Goal: Find specific page/section: Find specific page/section

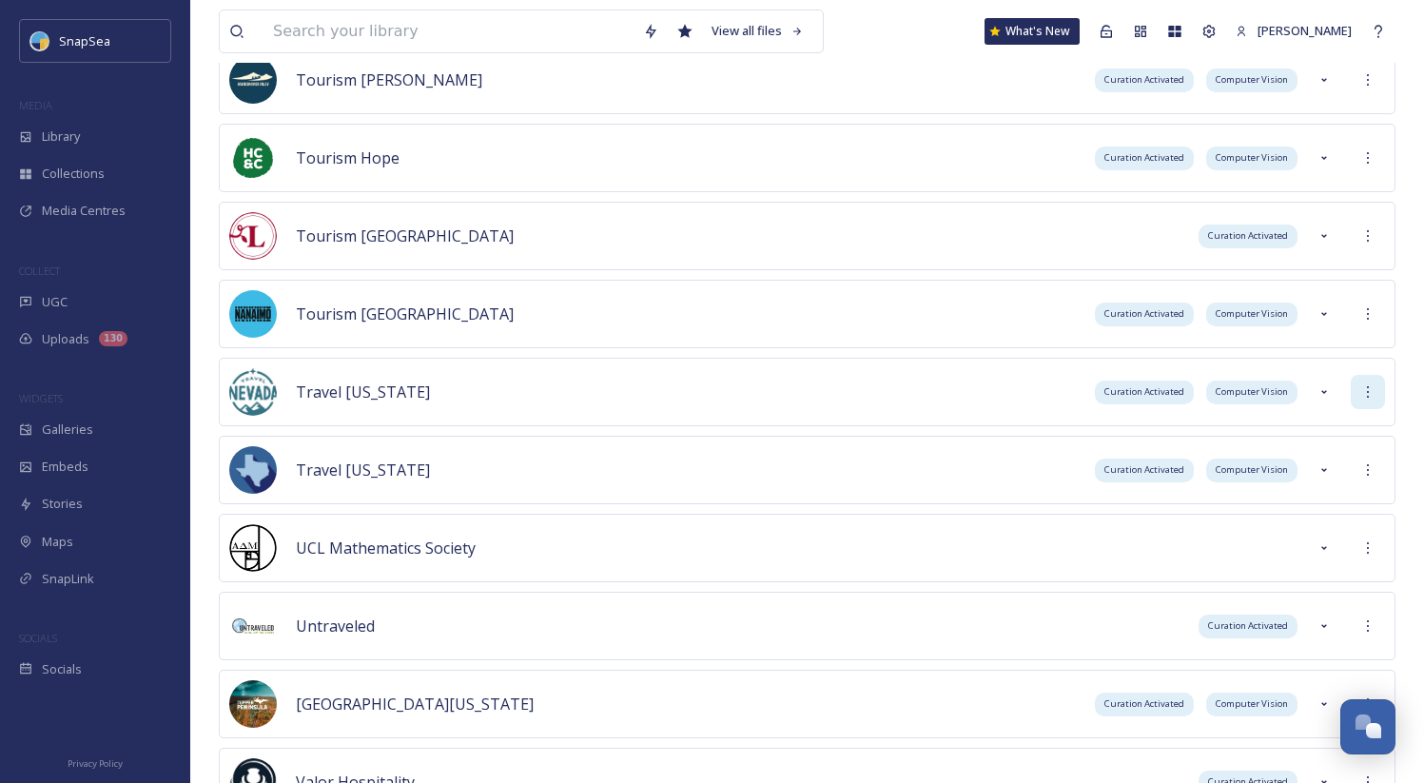
click at [1360, 391] on icon at bounding box center [1367, 391] width 15 height 15
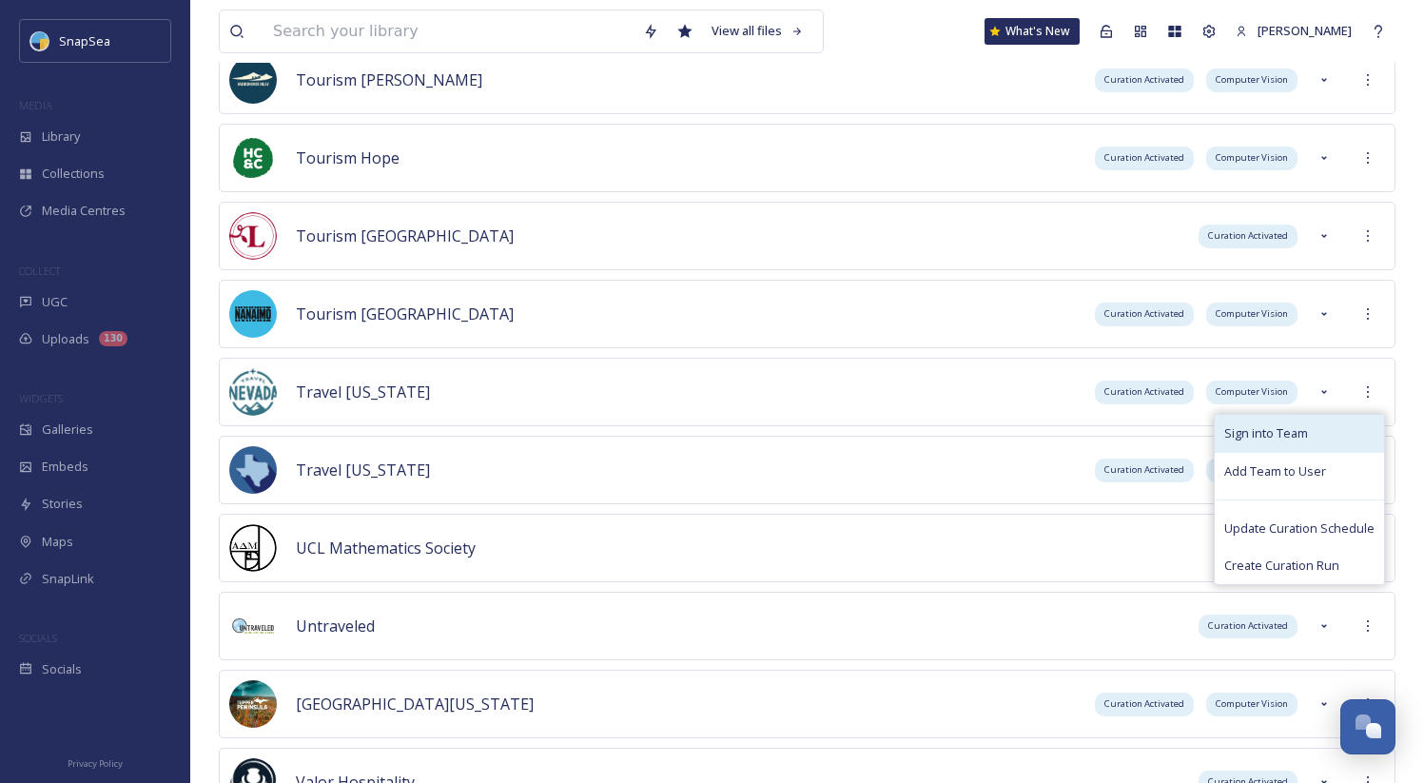
click at [1353, 422] on div "Sign into Team" at bounding box center [1299, 433] width 169 height 37
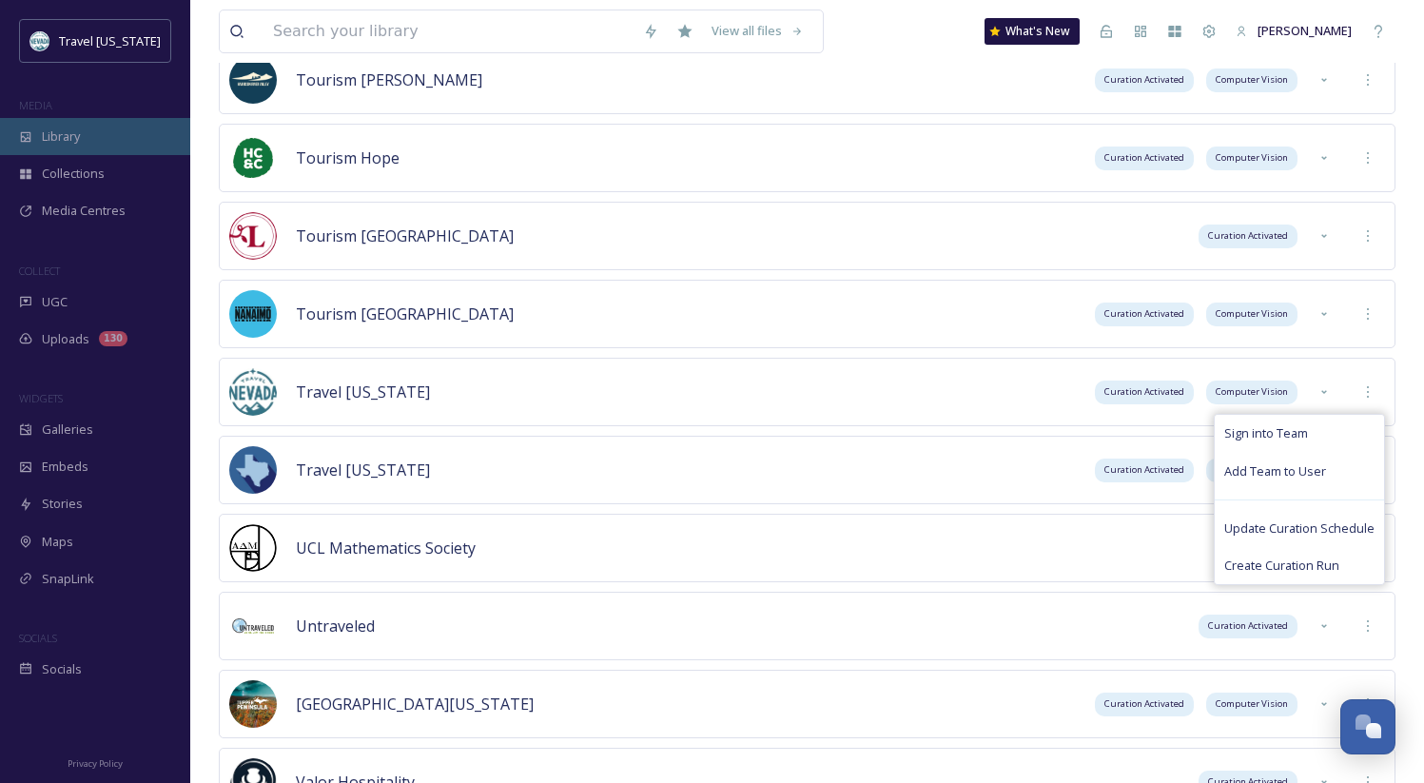
click at [106, 138] on div "Library" at bounding box center [95, 136] width 190 height 37
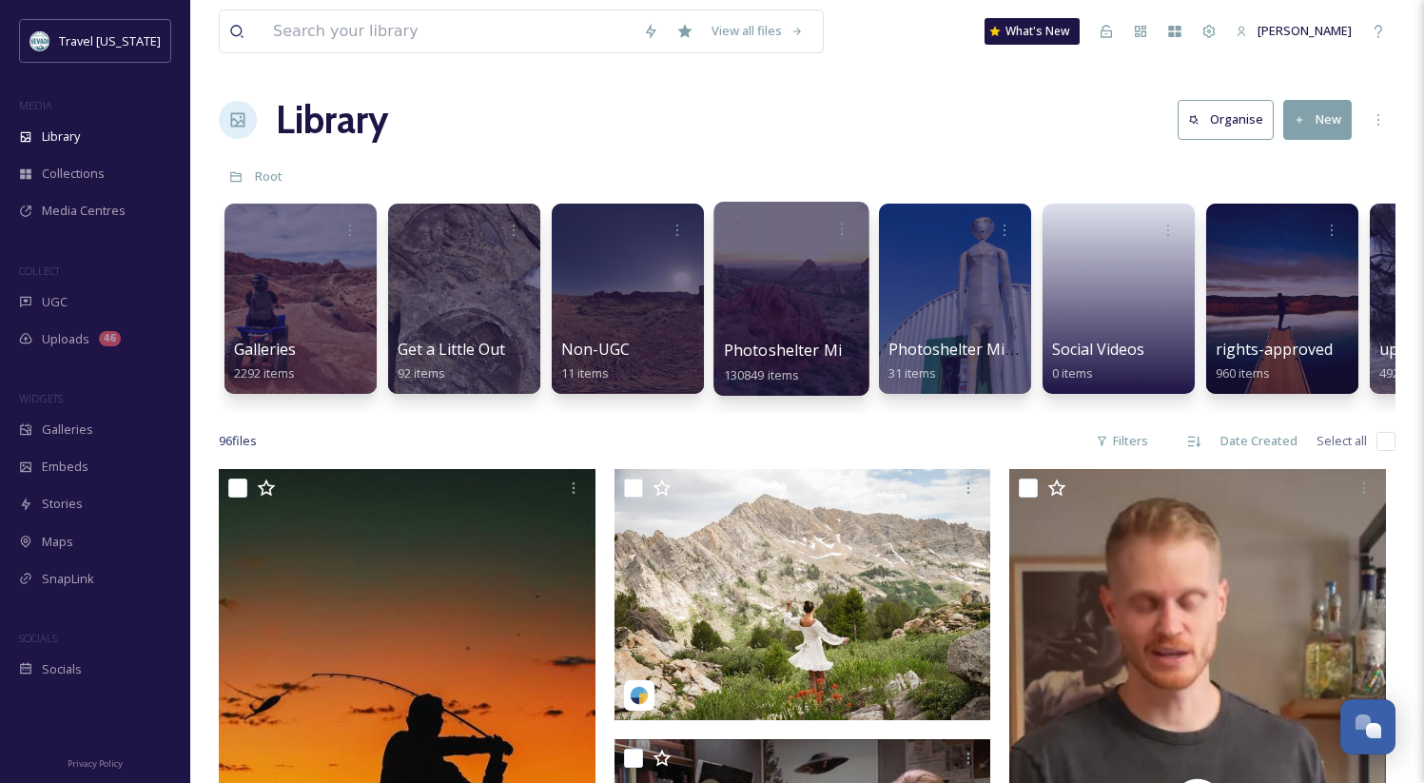
click at [779, 342] on span "Photoshelter Migration" at bounding box center [810, 350] width 173 height 21
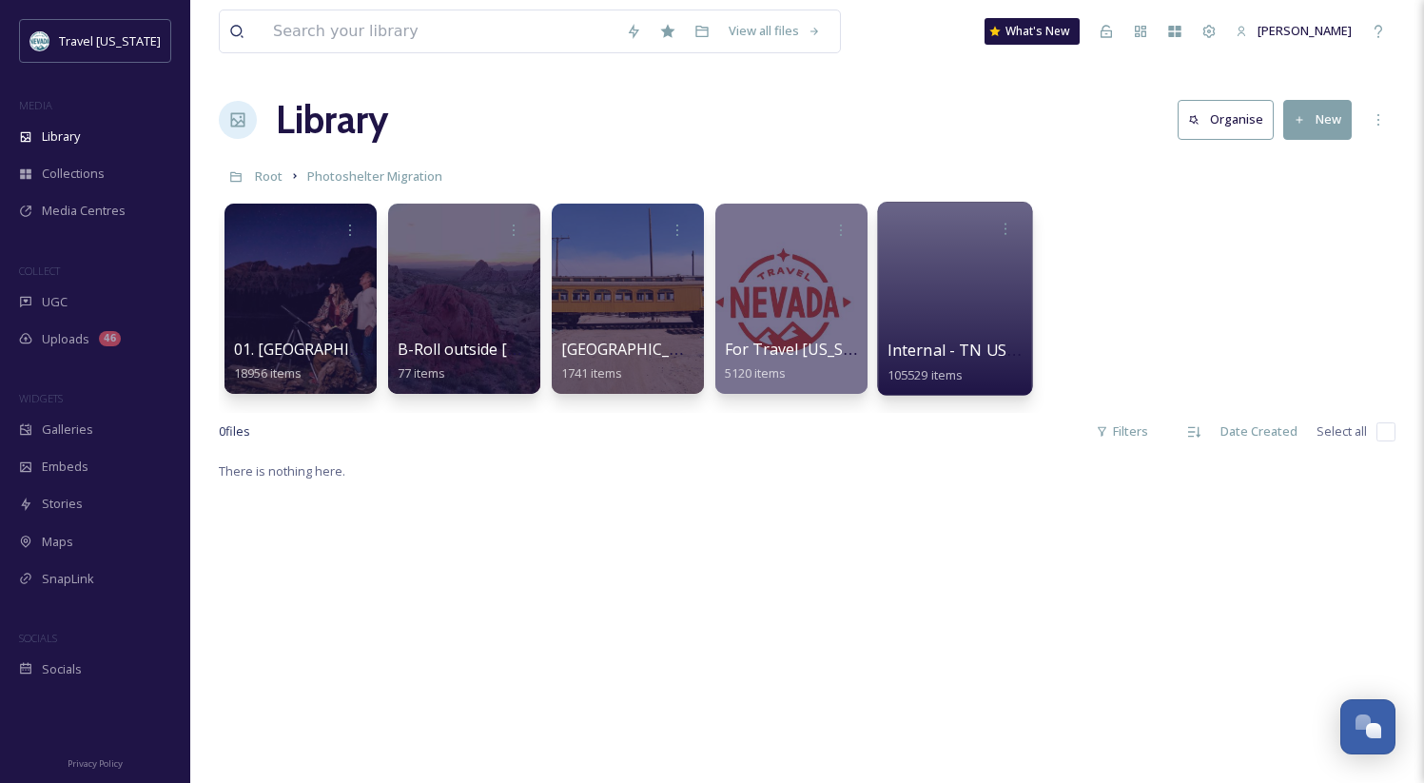
click at [919, 345] on span "Internal - TN USE ONLY" at bounding box center [974, 350] width 174 height 21
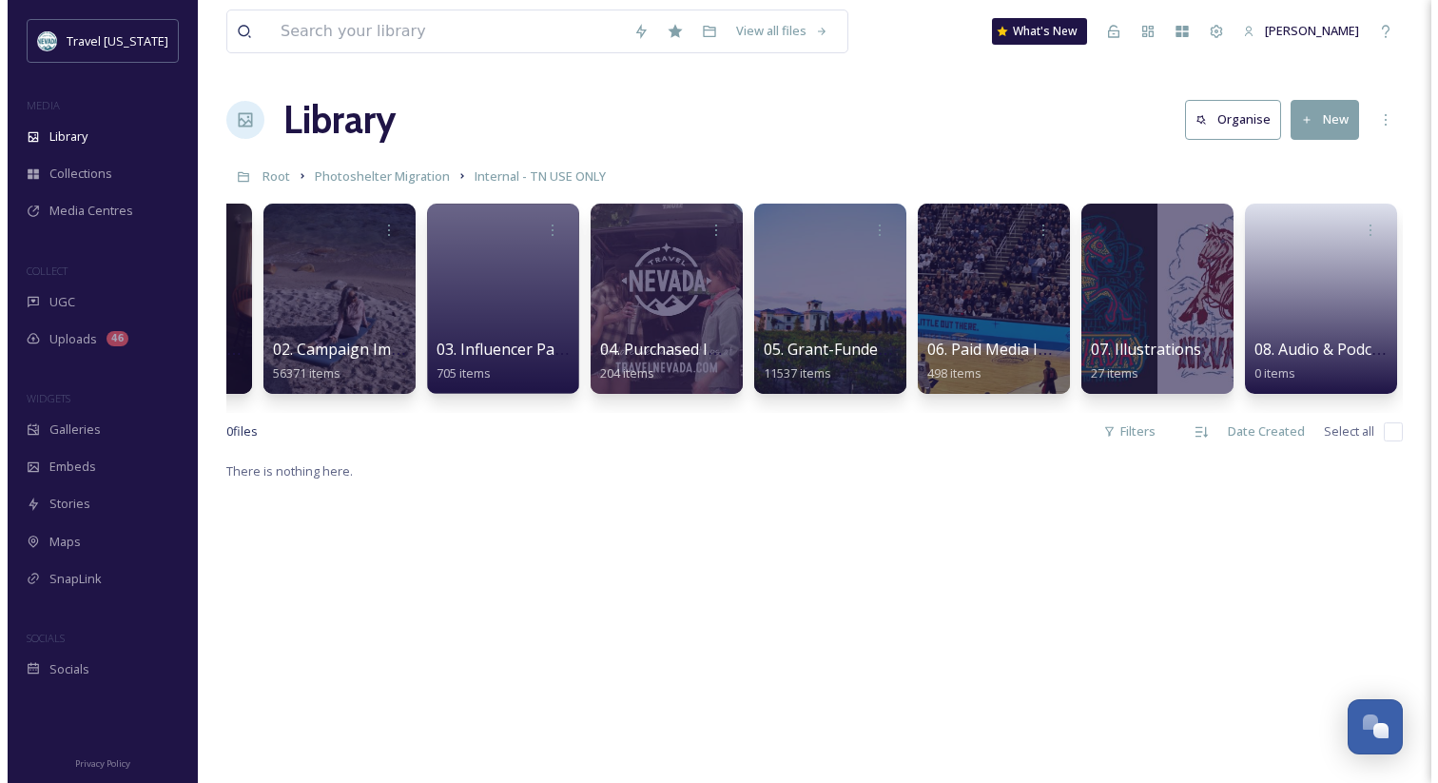
scroll to position [0, 180]
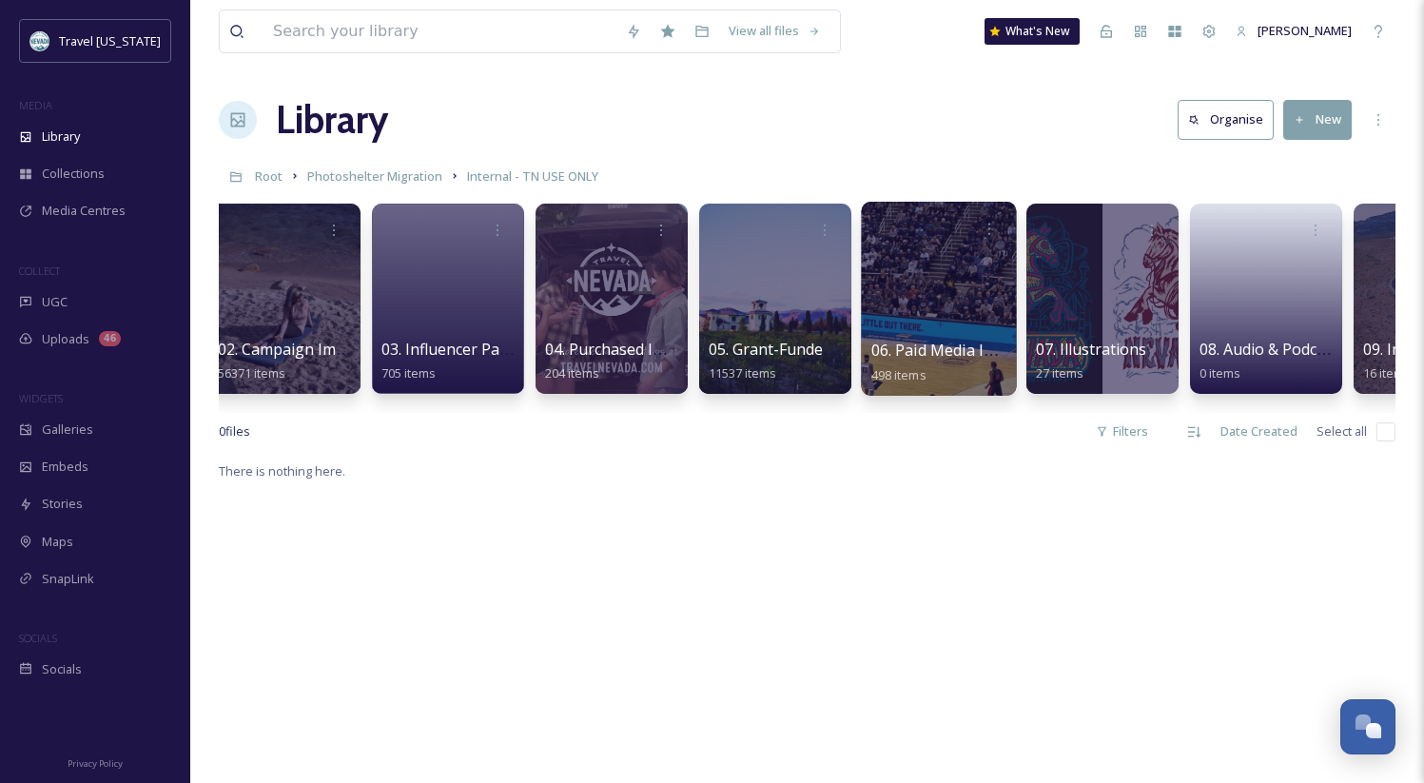
click at [908, 356] on span "06. Paid Media Images & Video" at bounding box center [981, 350] width 221 height 21
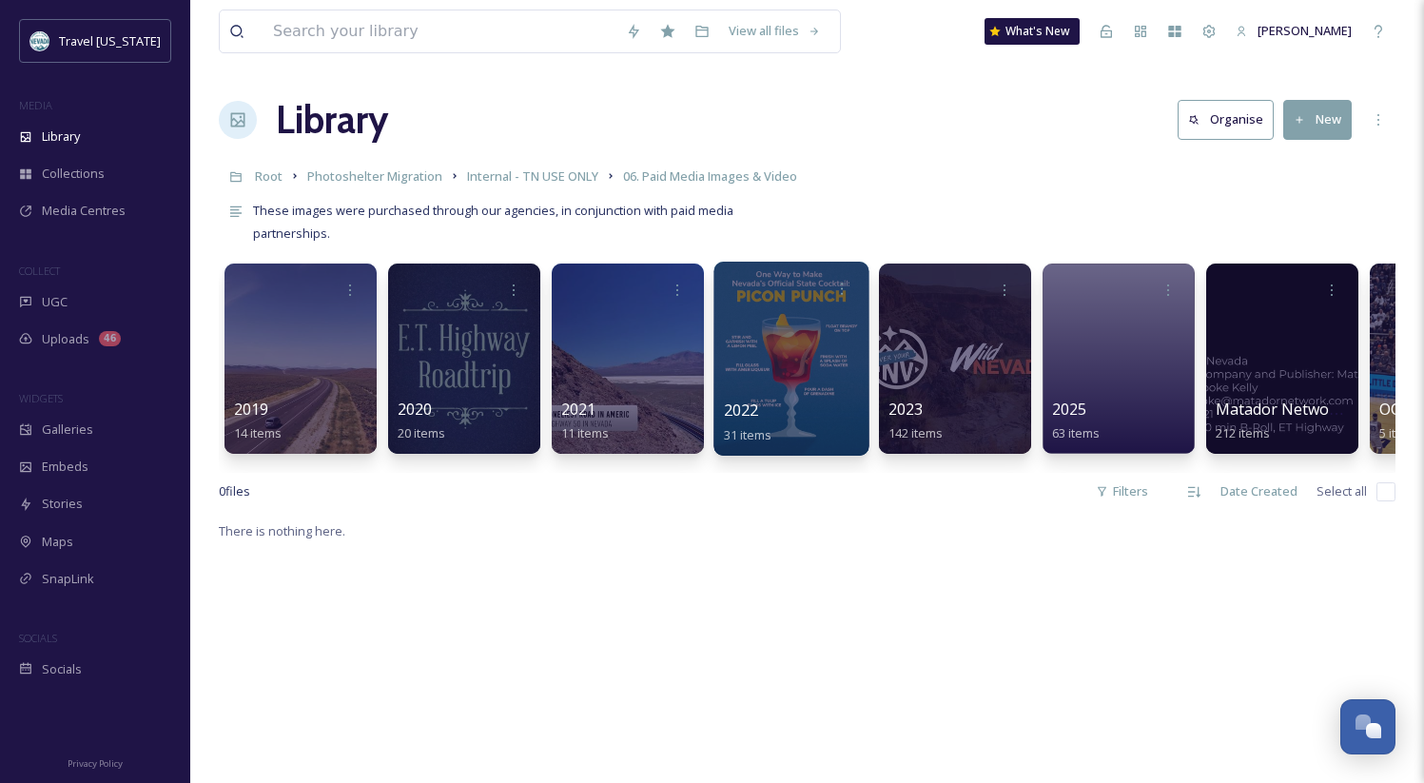
click at [757, 423] on div "2022 31 items" at bounding box center [792, 423] width 136 height 48
click at [749, 418] on span "2022" at bounding box center [741, 409] width 35 height 21
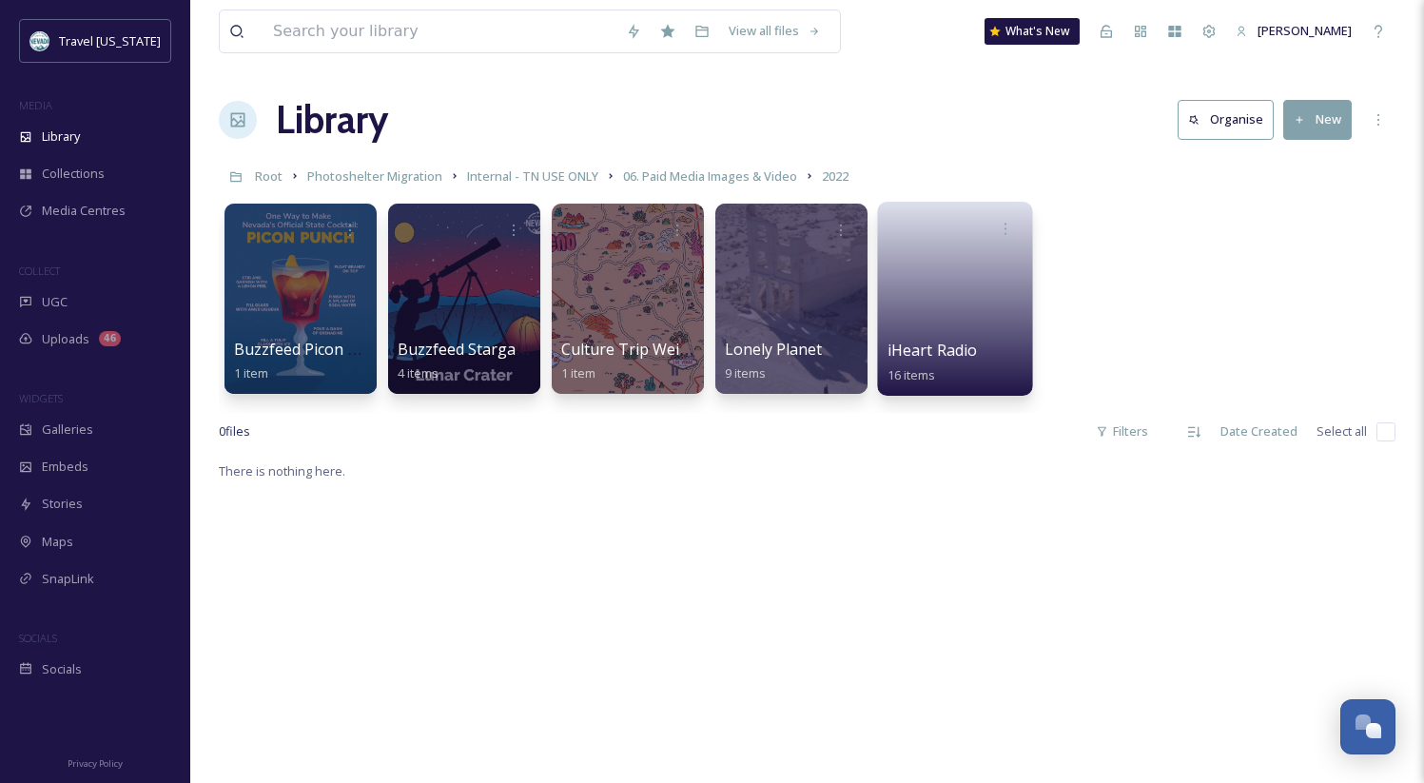
click at [925, 343] on span "iHeart Radio" at bounding box center [932, 350] width 90 height 21
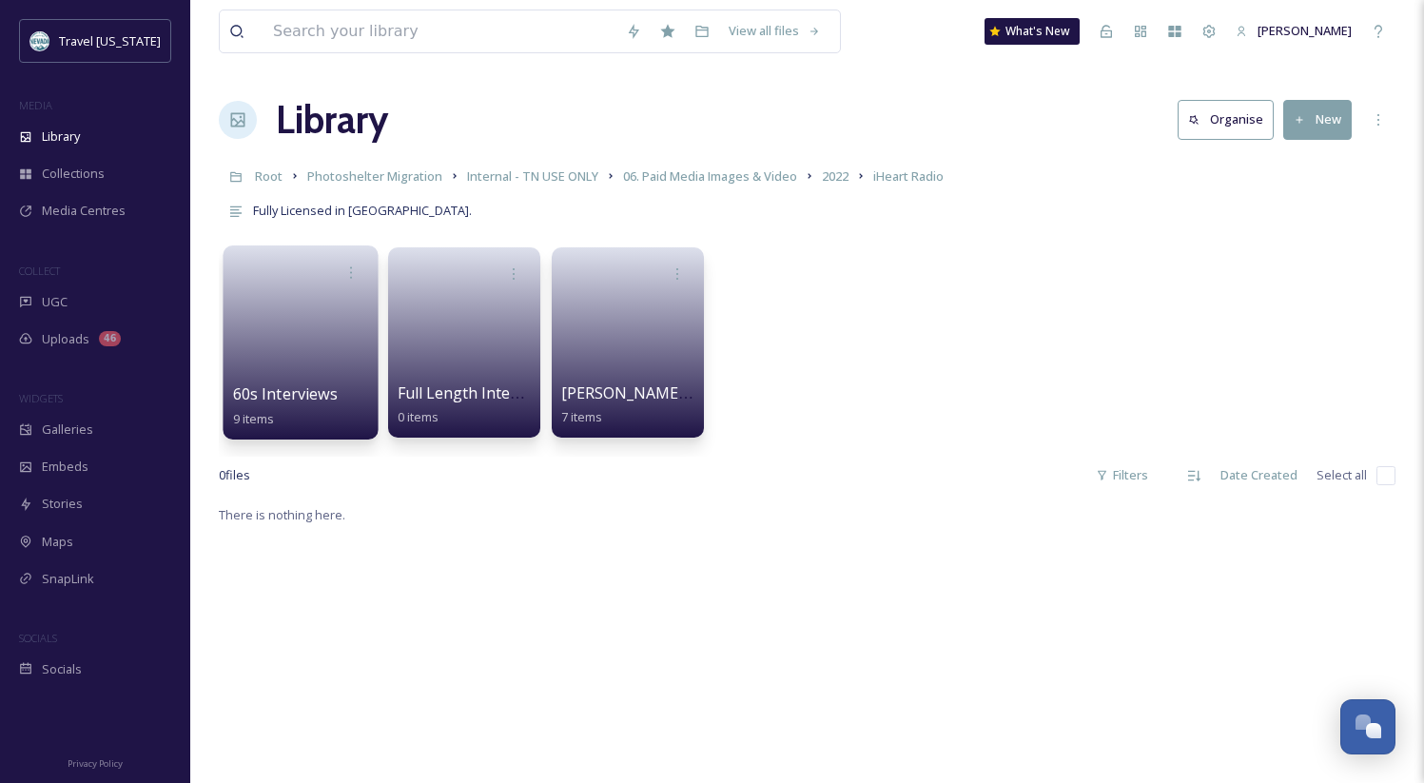
click at [309, 390] on span "60s Interviews" at bounding box center [285, 393] width 105 height 21
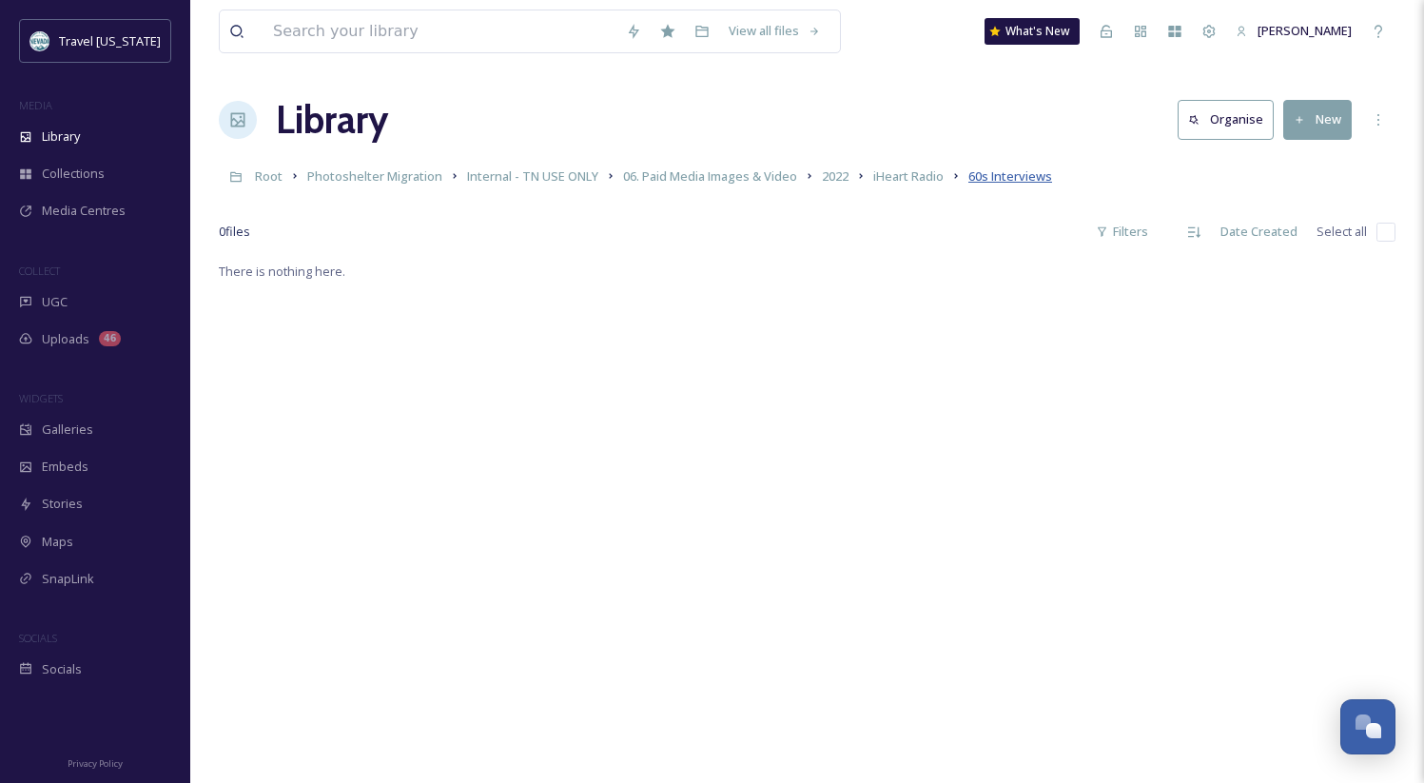
click at [987, 174] on span "60s Interviews" at bounding box center [1010, 175] width 84 height 17
click at [894, 181] on span "iHeart Radio" at bounding box center [908, 175] width 70 height 17
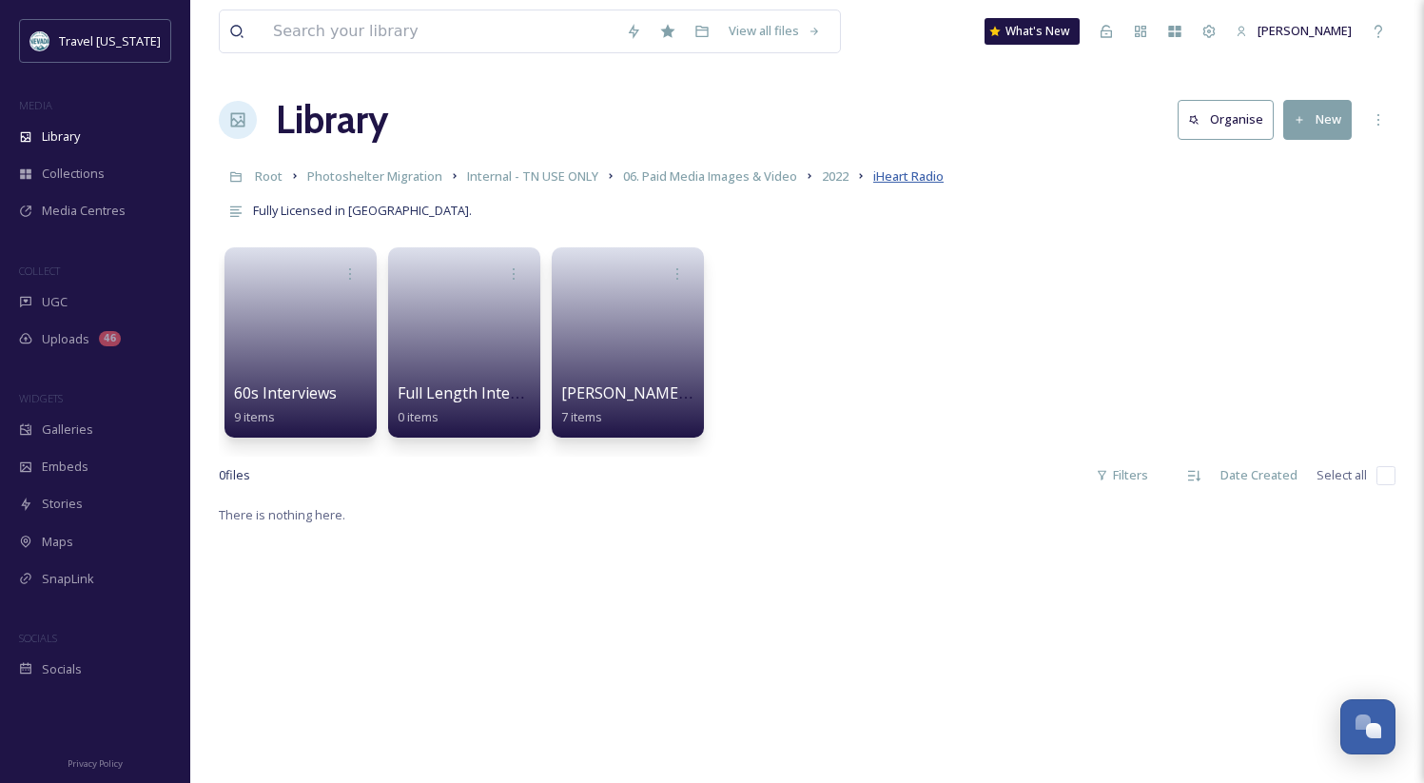
click at [906, 182] on span "iHeart Radio" at bounding box center [908, 175] width 70 height 17
click at [827, 177] on span "2022" at bounding box center [835, 175] width 27 height 17
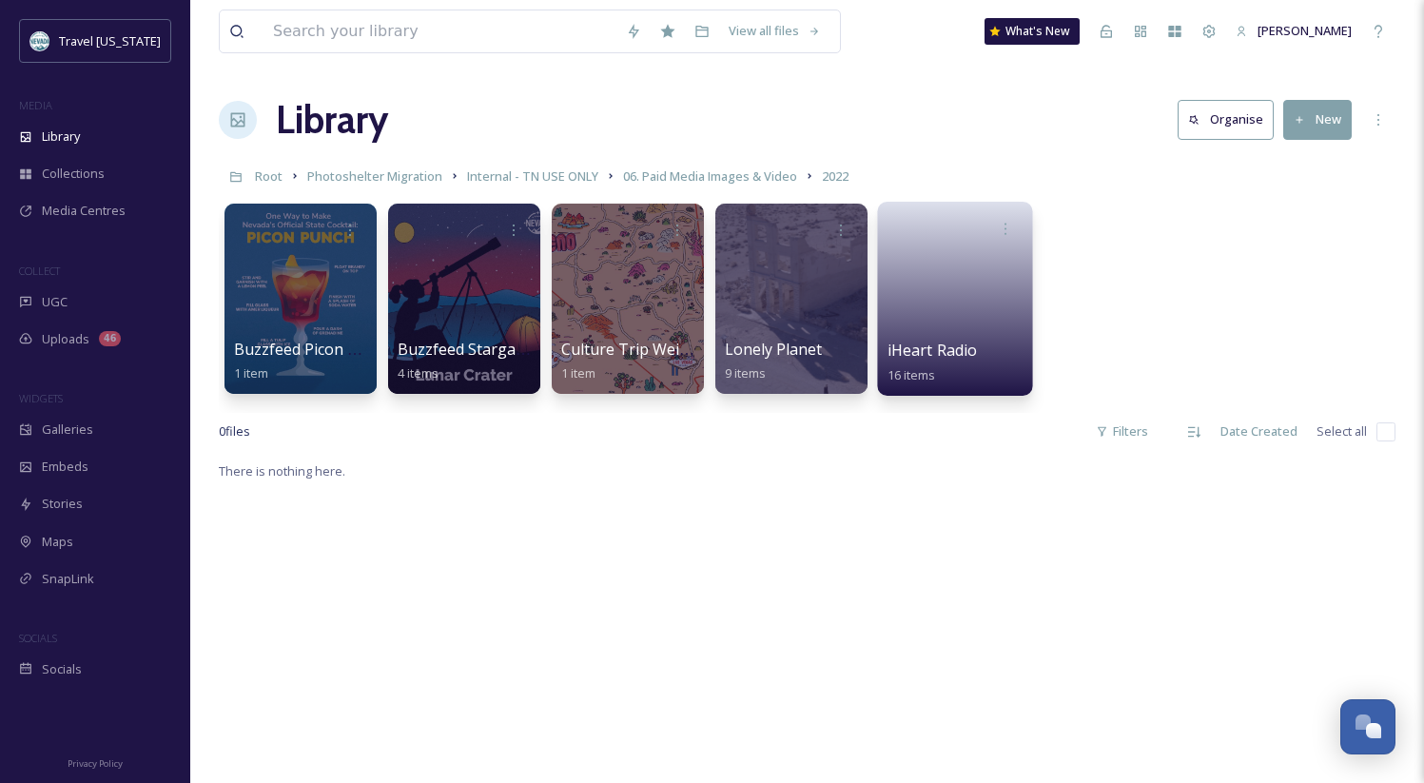
click at [905, 346] on span "iHeart Radio" at bounding box center [932, 350] width 90 height 21
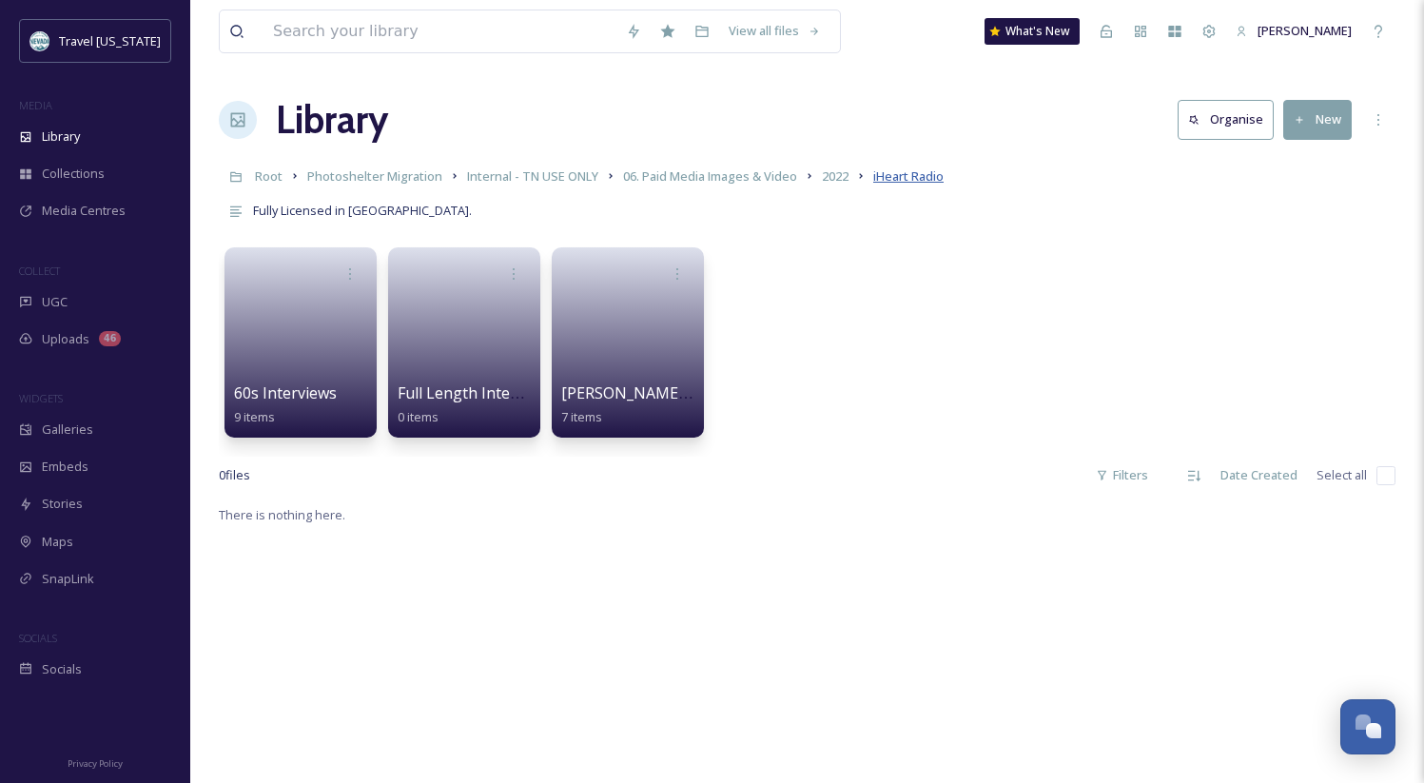
click at [908, 176] on span "iHeart Radio" at bounding box center [908, 175] width 70 height 17
click at [292, 391] on span "60s Interviews" at bounding box center [285, 393] width 105 height 21
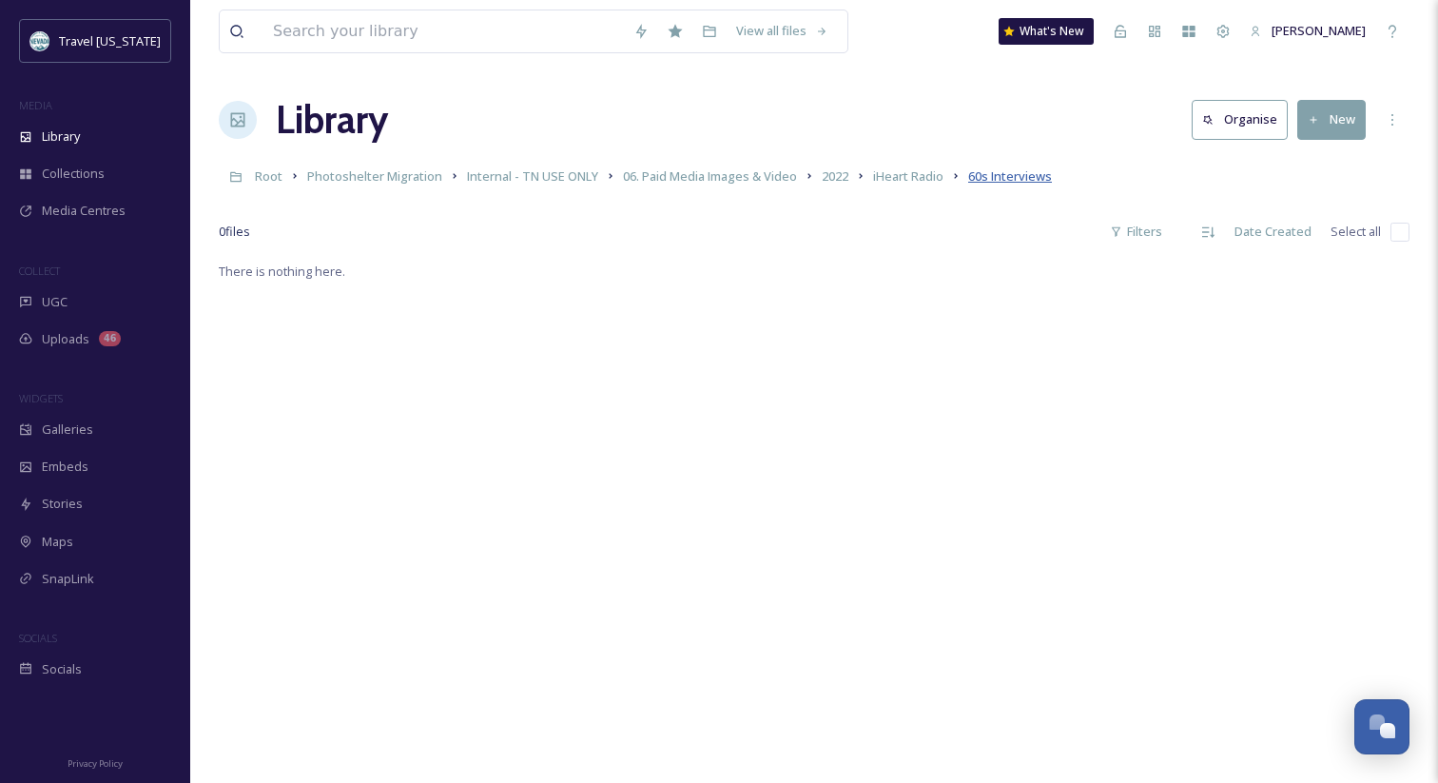
click at [1005, 173] on span "60s Interviews" at bounding box center [1010, 175] width 84 height 17
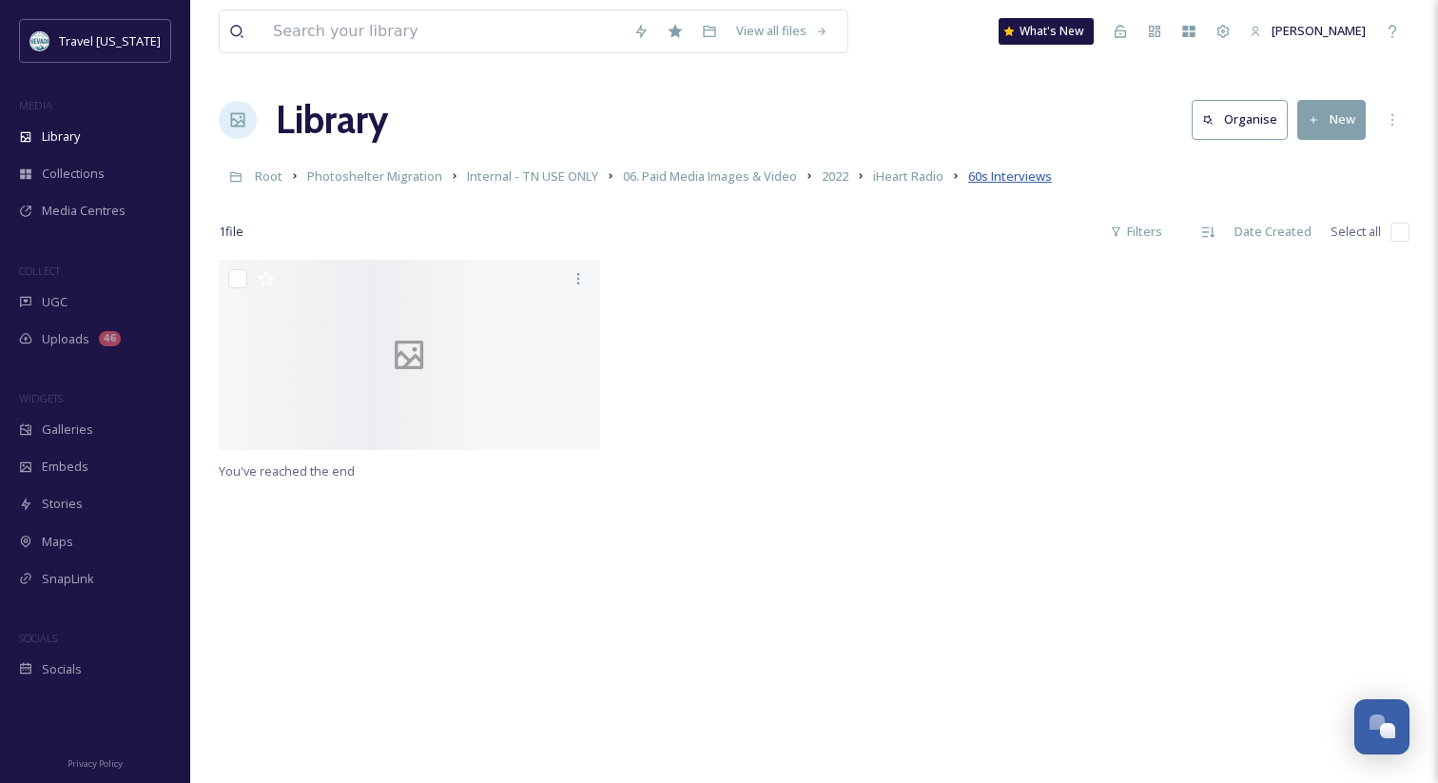
click at [987, 181] on span "60s Interviews" at bounding box center [1010, 175] width 84 height 17
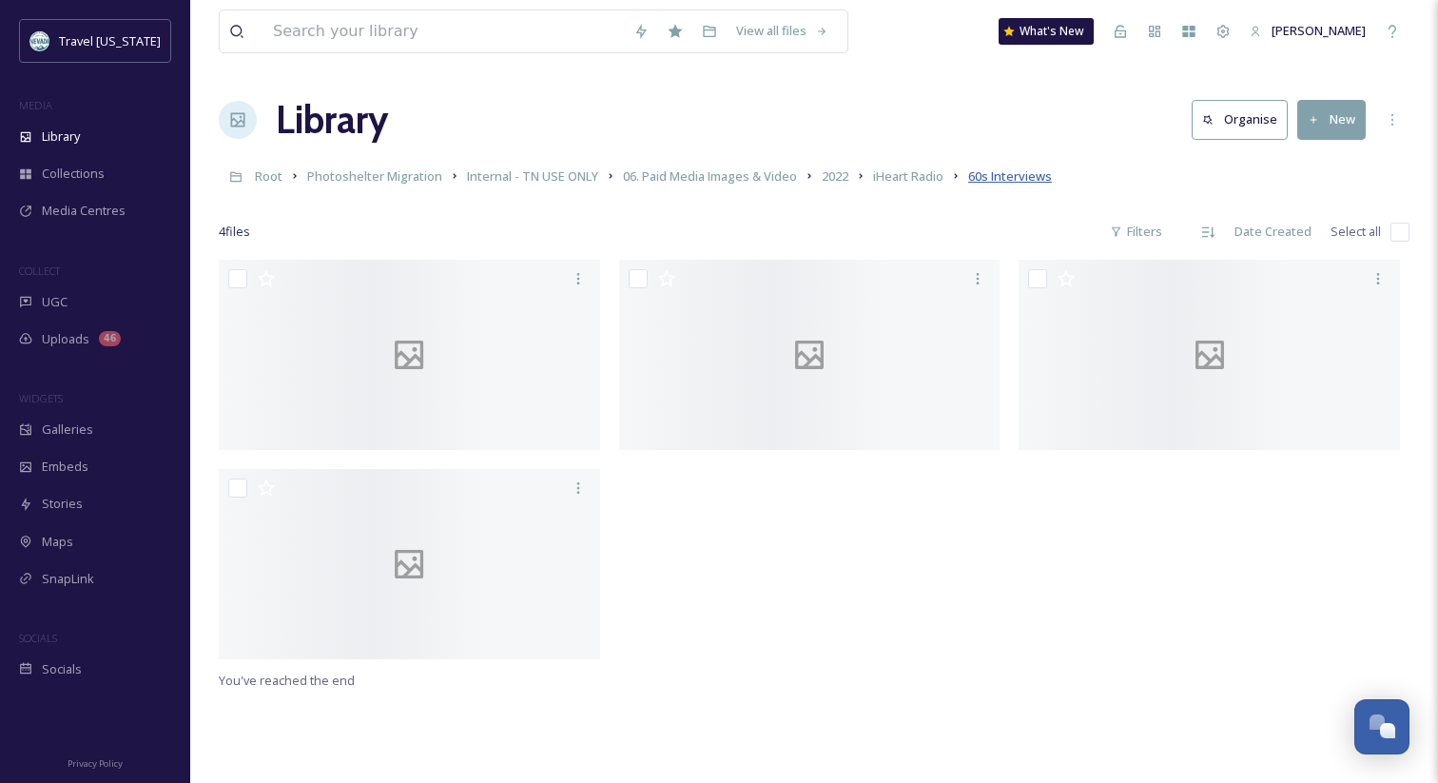
click at [1003, 176] on span "60s Interviews" at bounding box center [1010, 175] width 84 height 17
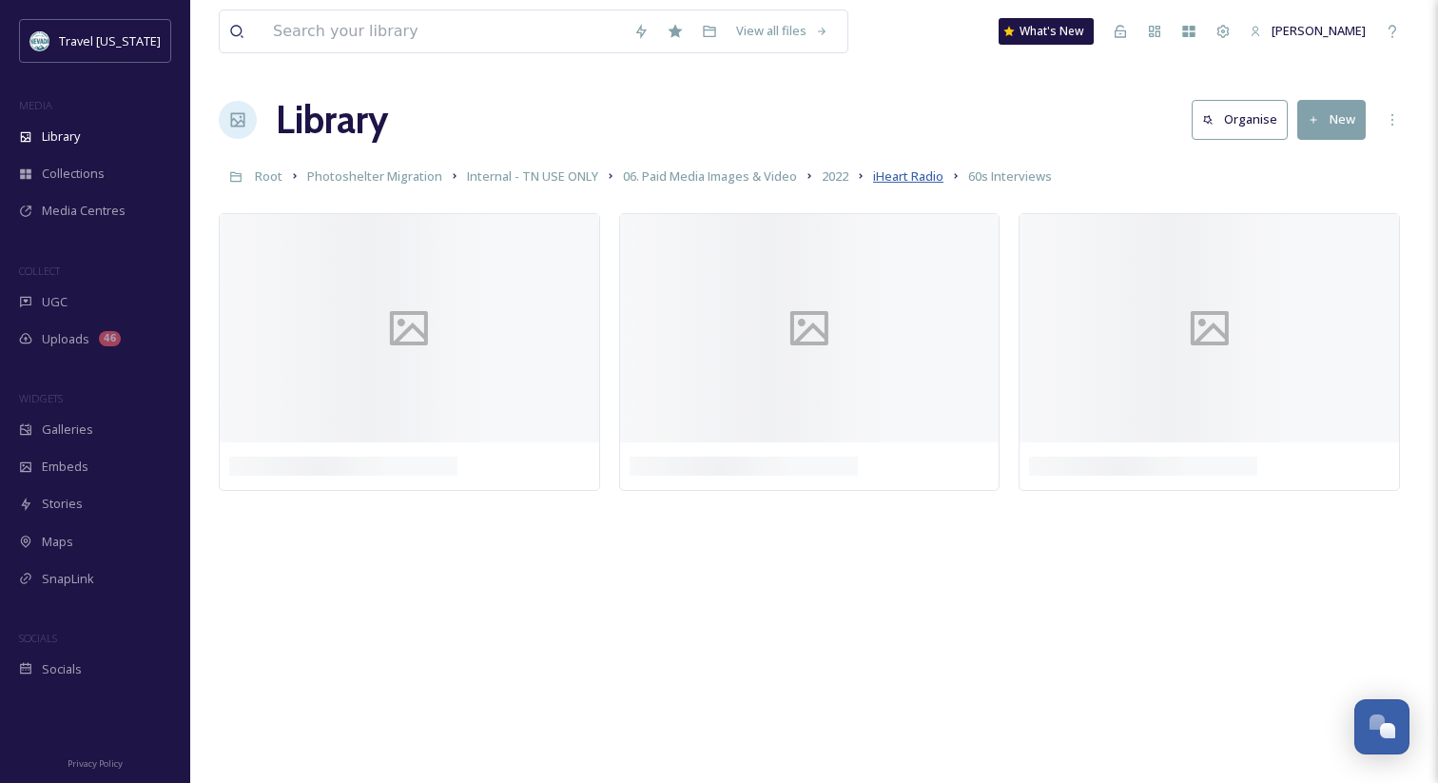
click at [908, 181] on span "iHeart Radio" at bounding box center [908, 175] width 70 height 17
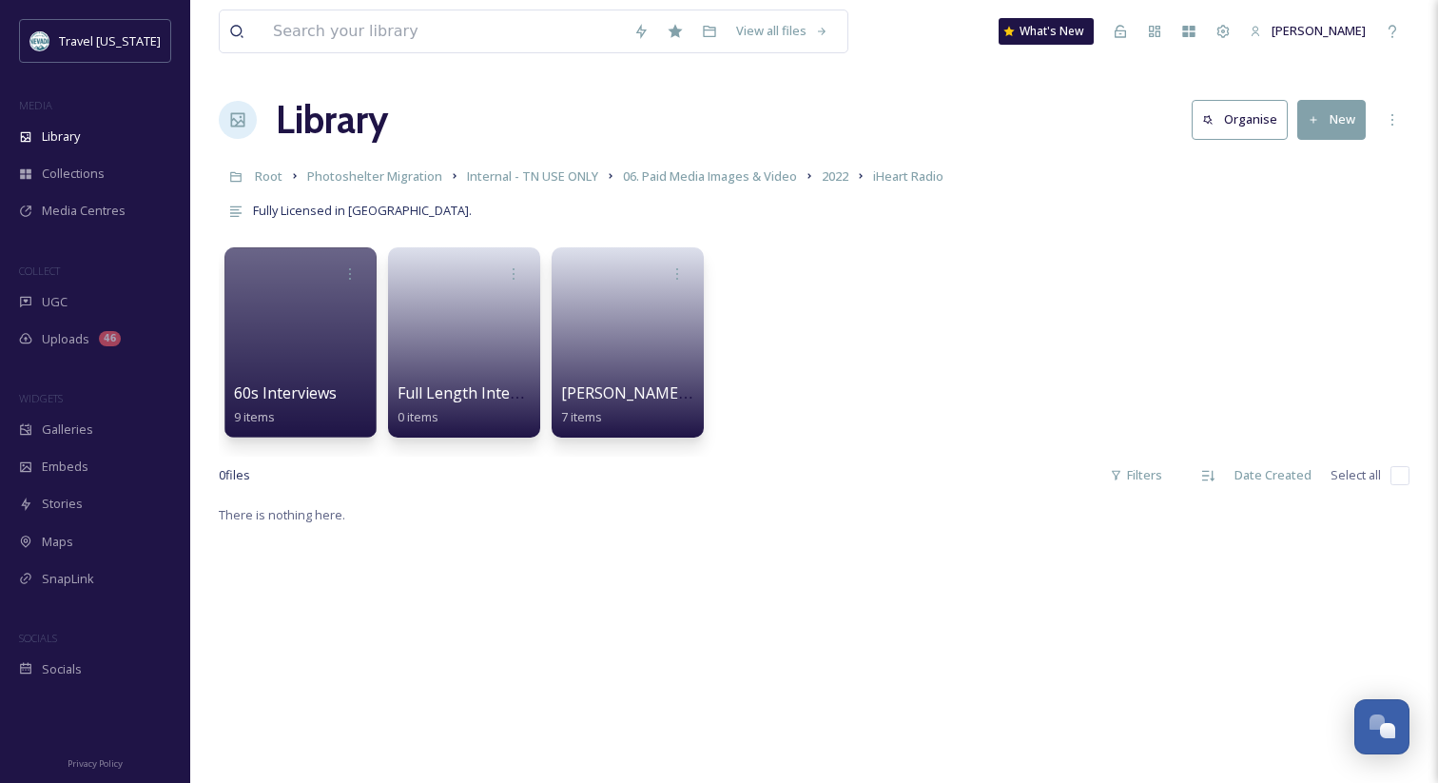
click at [811, 366] on div "60s Interviews 9 items Full Length Interviews 0 items [PERSON_NAME] DJ Intro 7 …" at bounding box center [814, 347] width 1191 height 219
click at [873, 106] on div "Library Organise New" at bounding box center [814, 119] width 1191 height 57
click at [904, 172] on span "iHeart Radio" at bounding box center [908, 175] width 70 height 17
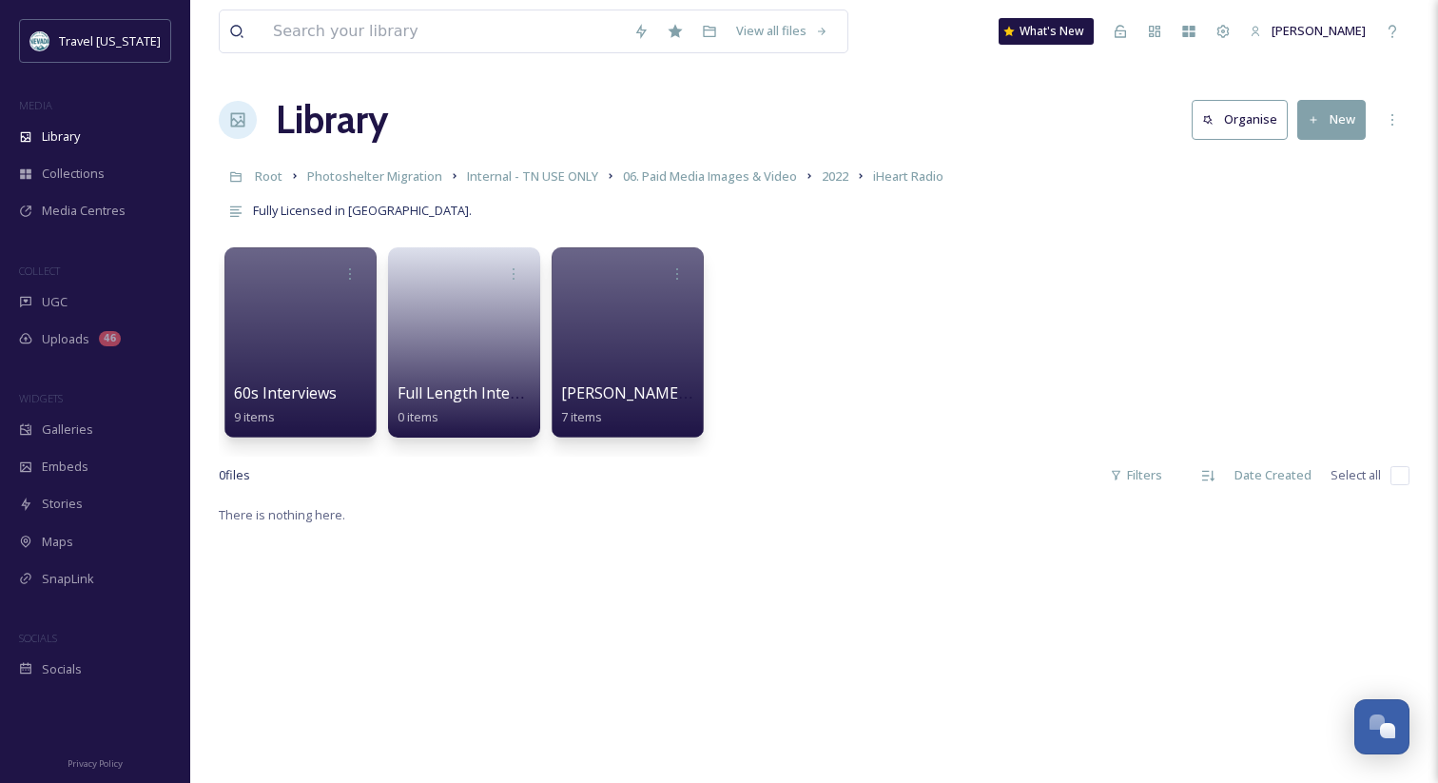
click at [641, 392] on span "[PERSON_NAME] DJ Intro" at bounding box center [652, 393] width 185 height 21
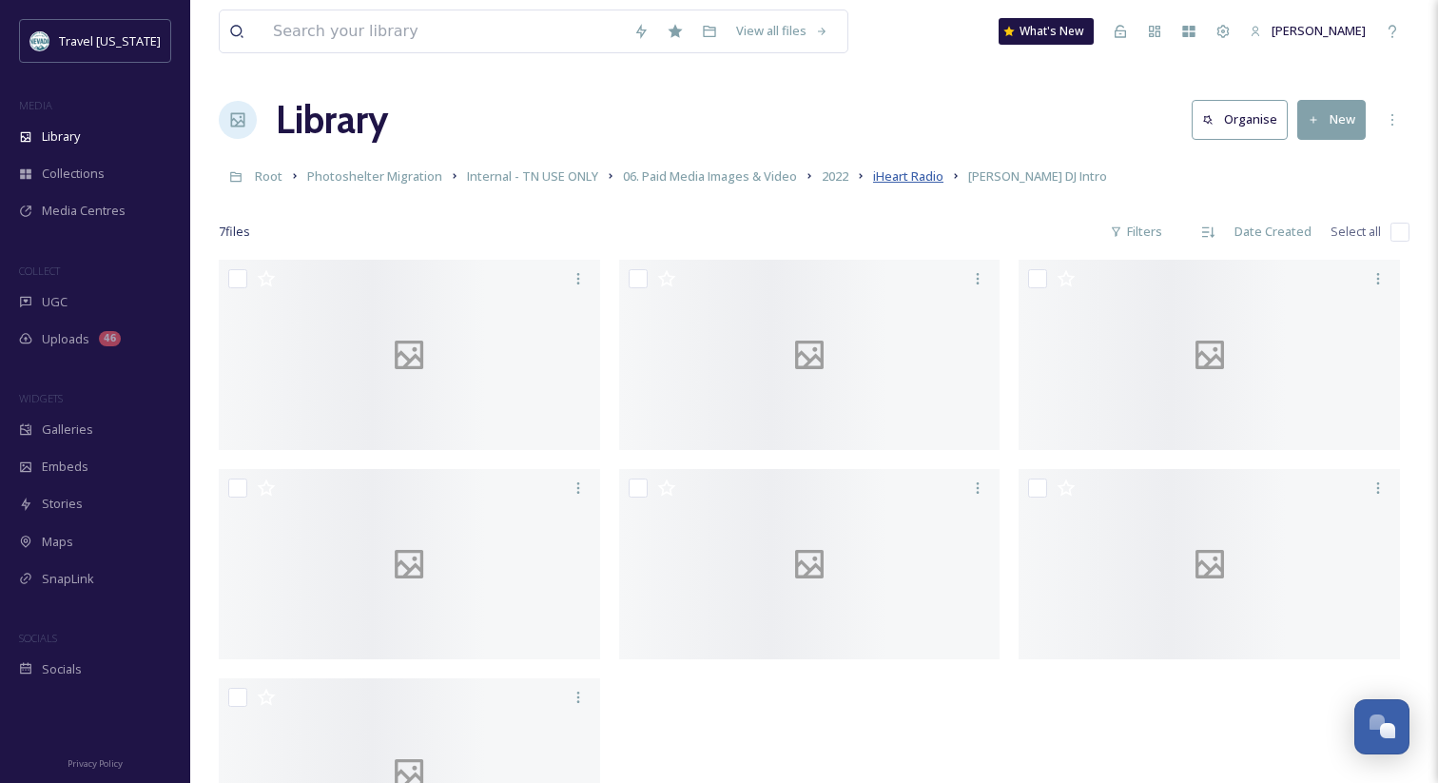
click at [913, 179] on span "iHeart Radio" at bounding box center [908, 175] width 70 height 17
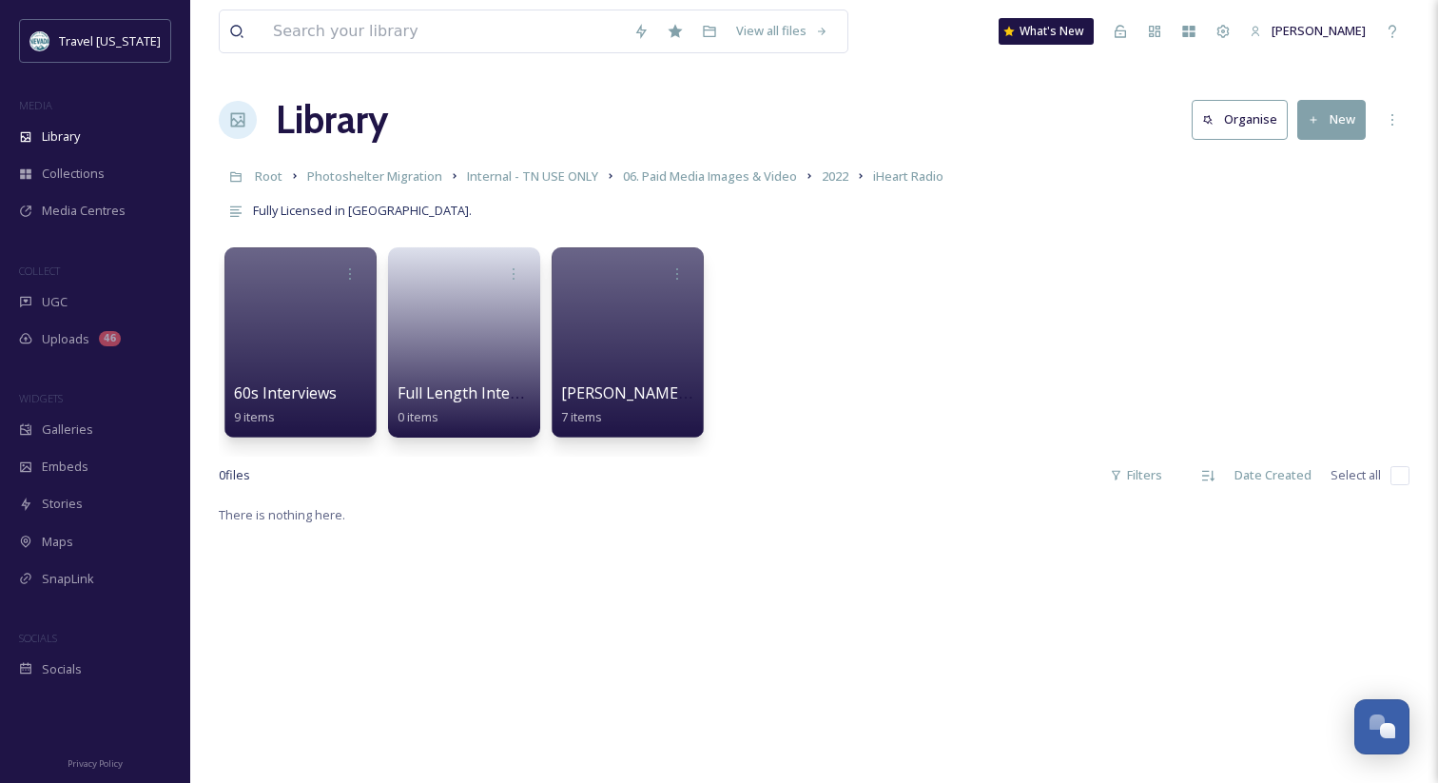
click at [726, 175] on span "06. Paid Media Images & Video" at bounding box center [710, 175] width 174 height 17
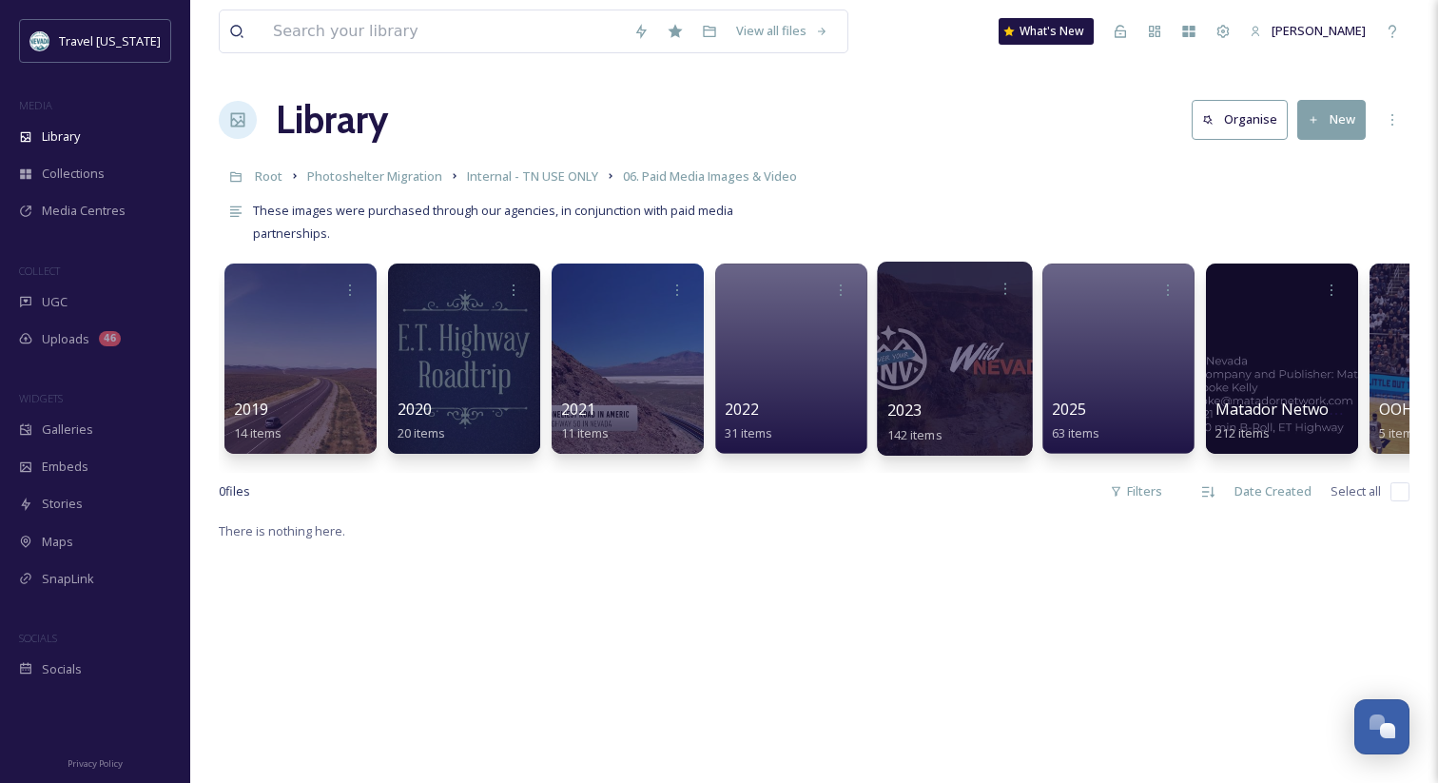
scroll to position [0, 118]
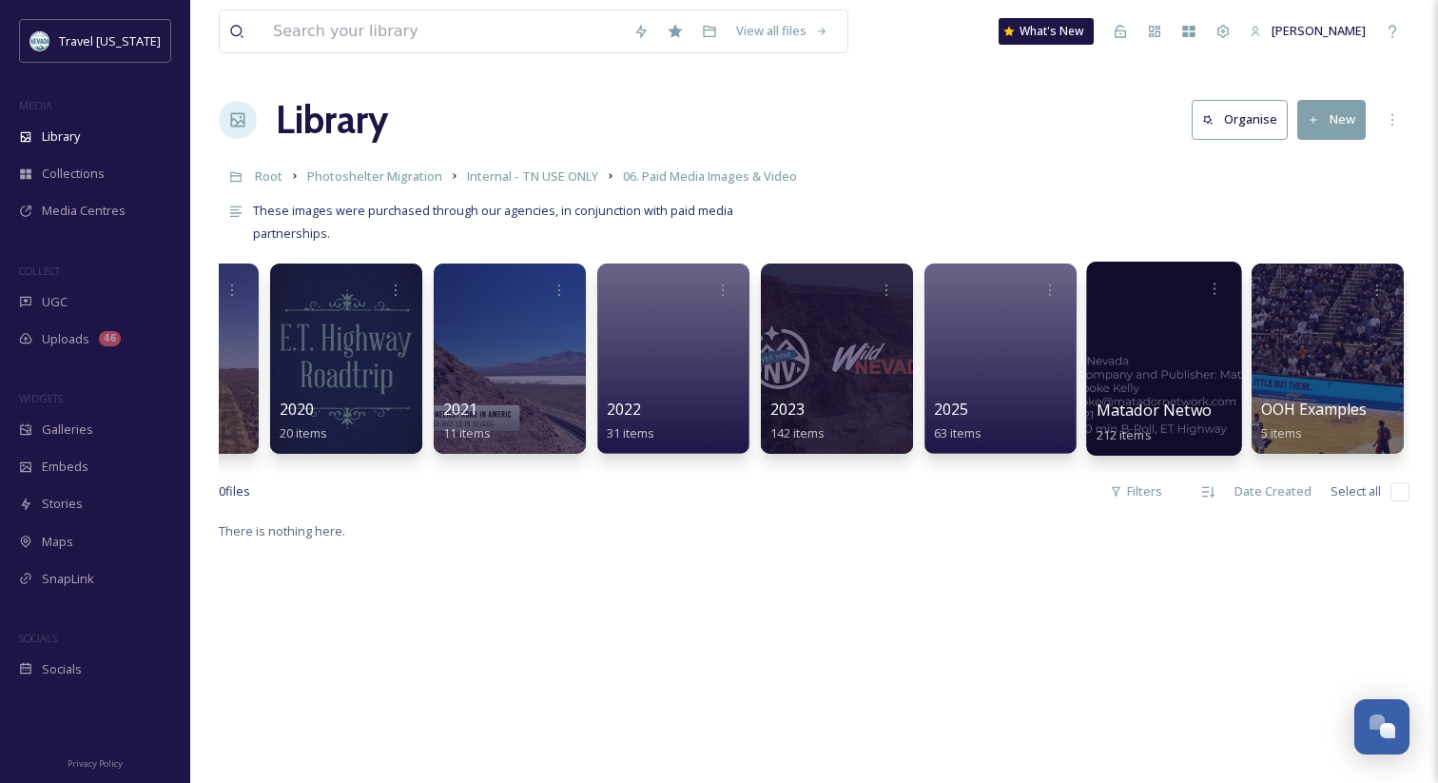
click at [1167, 409] on span "Matador Network (In Perpetuity)" at bounding box center [1217, 409] width 240 height 21
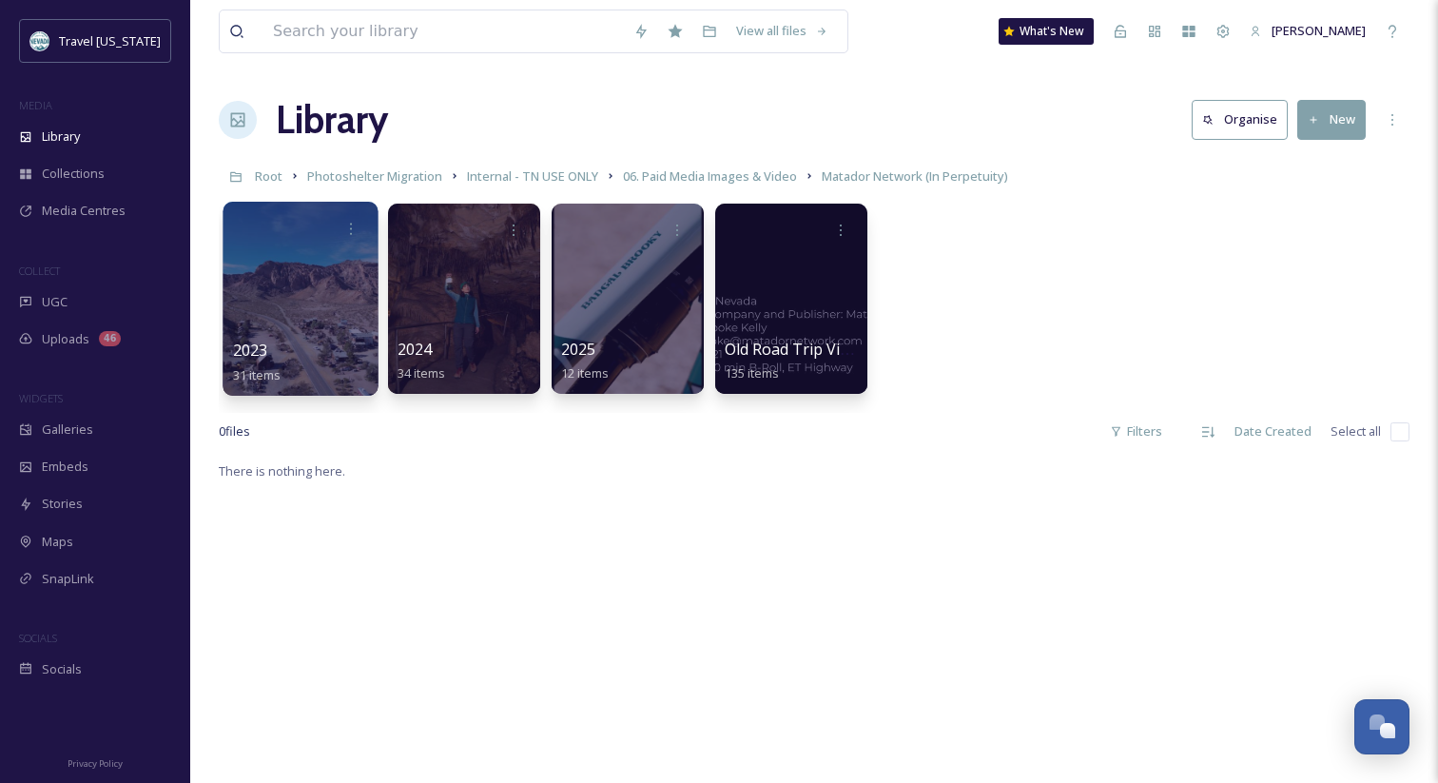
click at [254, 344] on span "2023" at bounding box center [250, 350] width 35 height 21
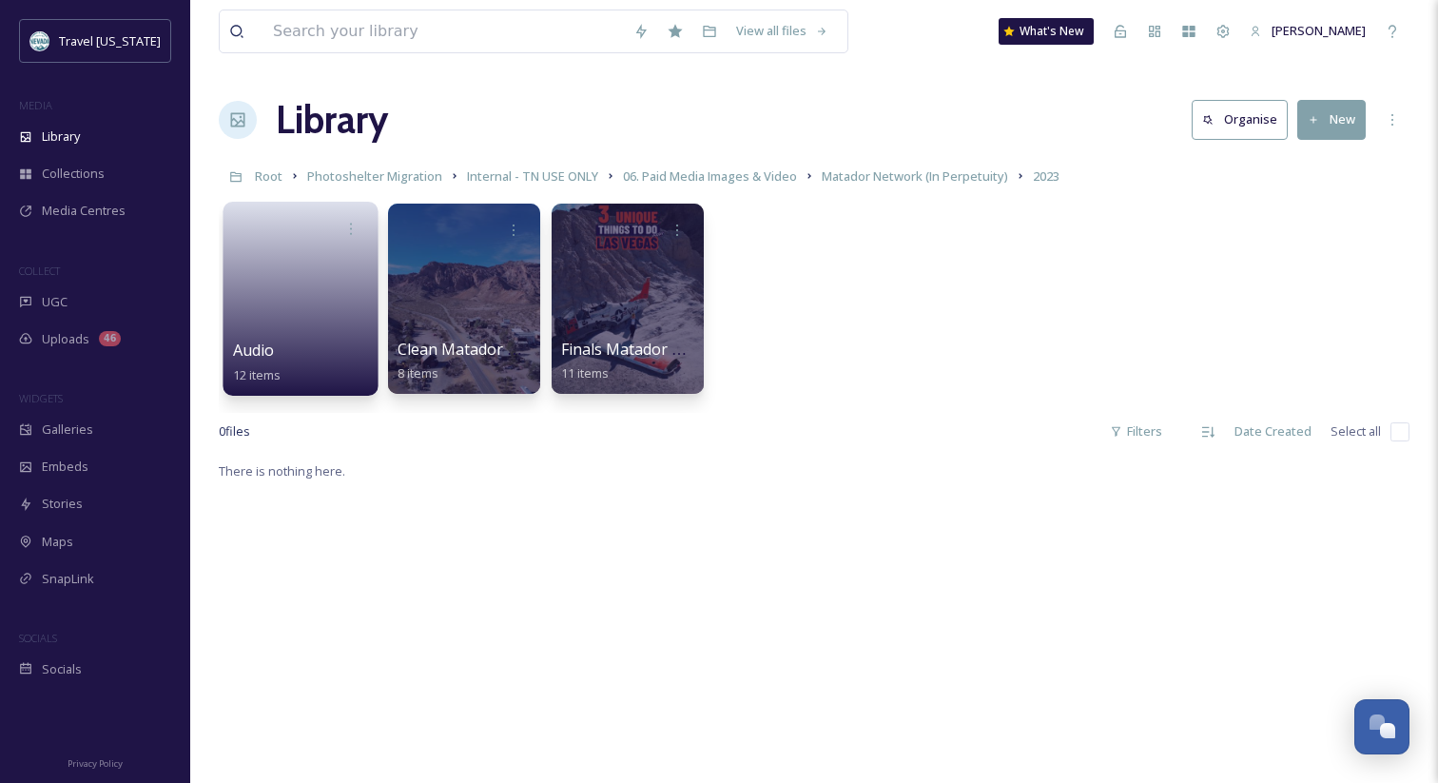
click at [263, 345] on span "Audio" at bounding box center [254, 350] width 42 height 21
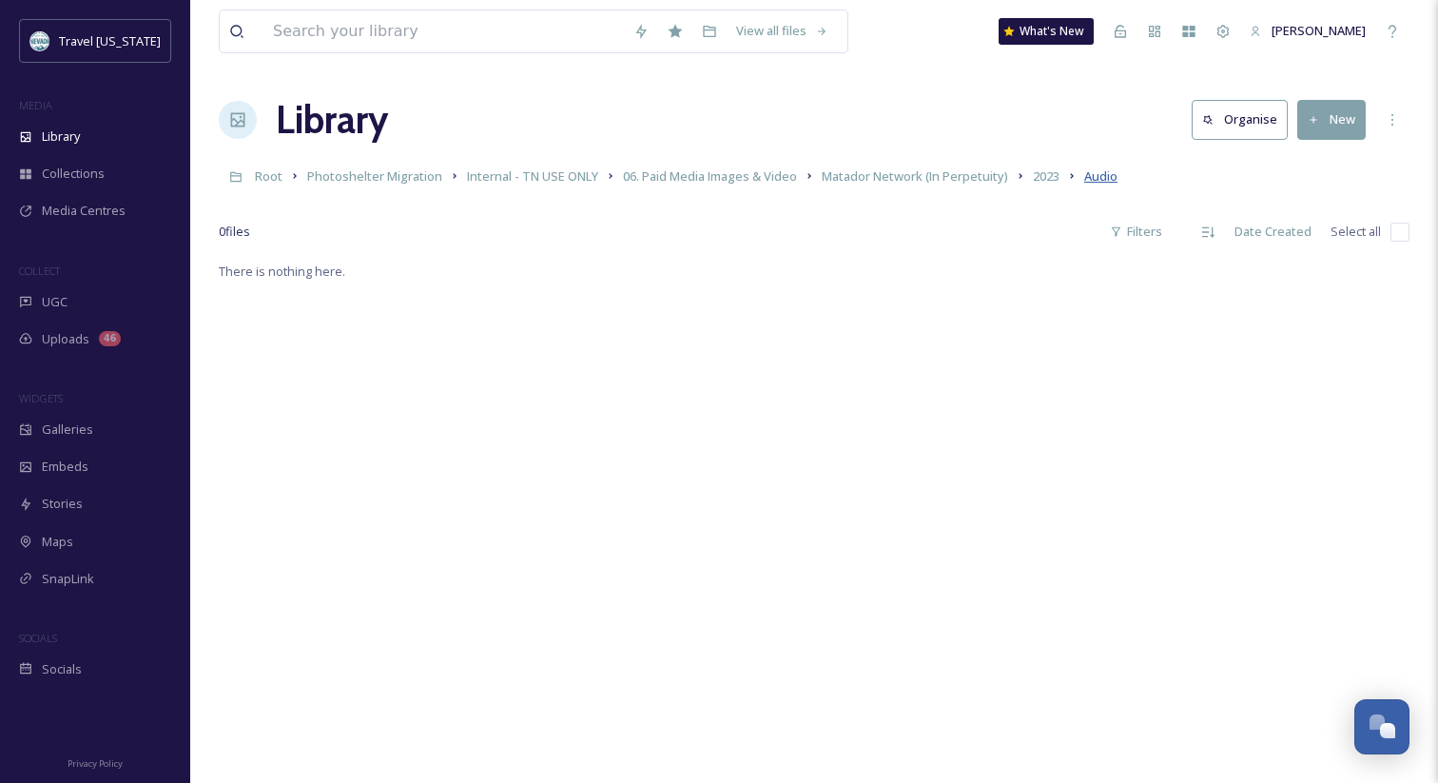
click at [1108, 183] on span "Audio" at bounding box center [1100, 175] width 33 height 17
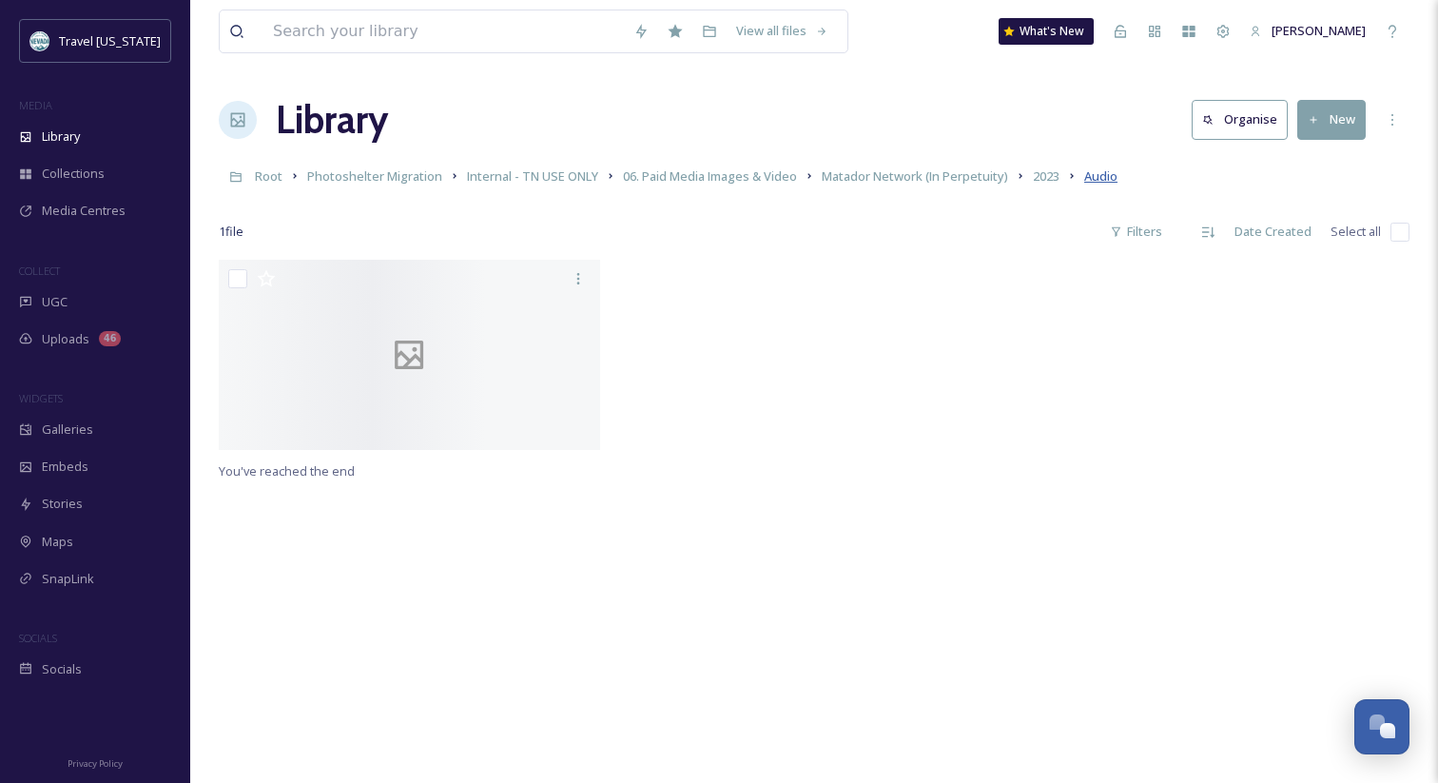
click at [1108, 181] on span "Audio" at bounding box center [1100, 175] width 33 height 17
click at [884, 237] on div "1 file Filters Date Created Select all" at bounding box center [814, 231] width 1191 height 37
click at [847, 310] on div at bounding box center [814, 360] width 391 height 200
click at [1100, 185] on span "Audio" at bounding box center [1100, 175] width 33 height 17
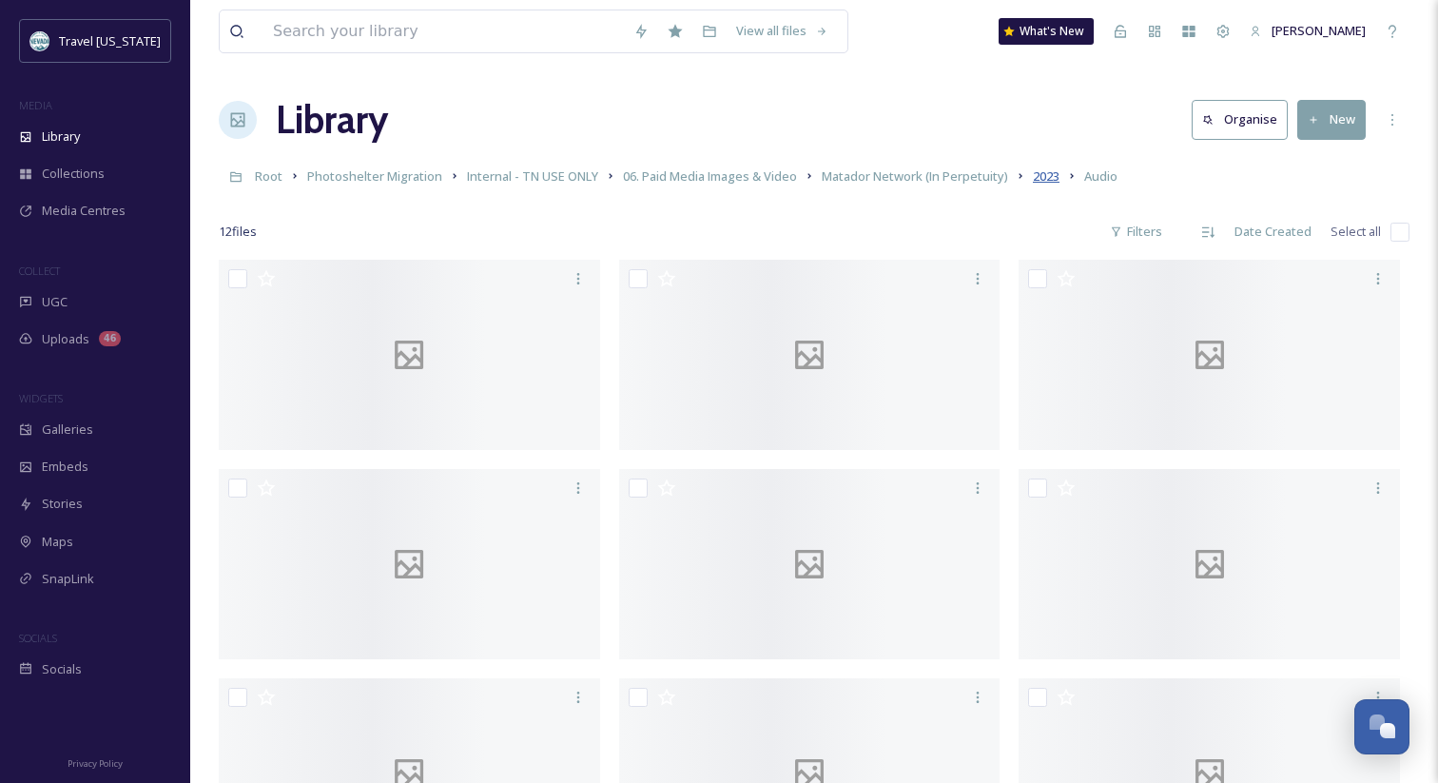
click at [1056, 173] on span "2023" at bounding box center [1046, 175] width 27 height 17
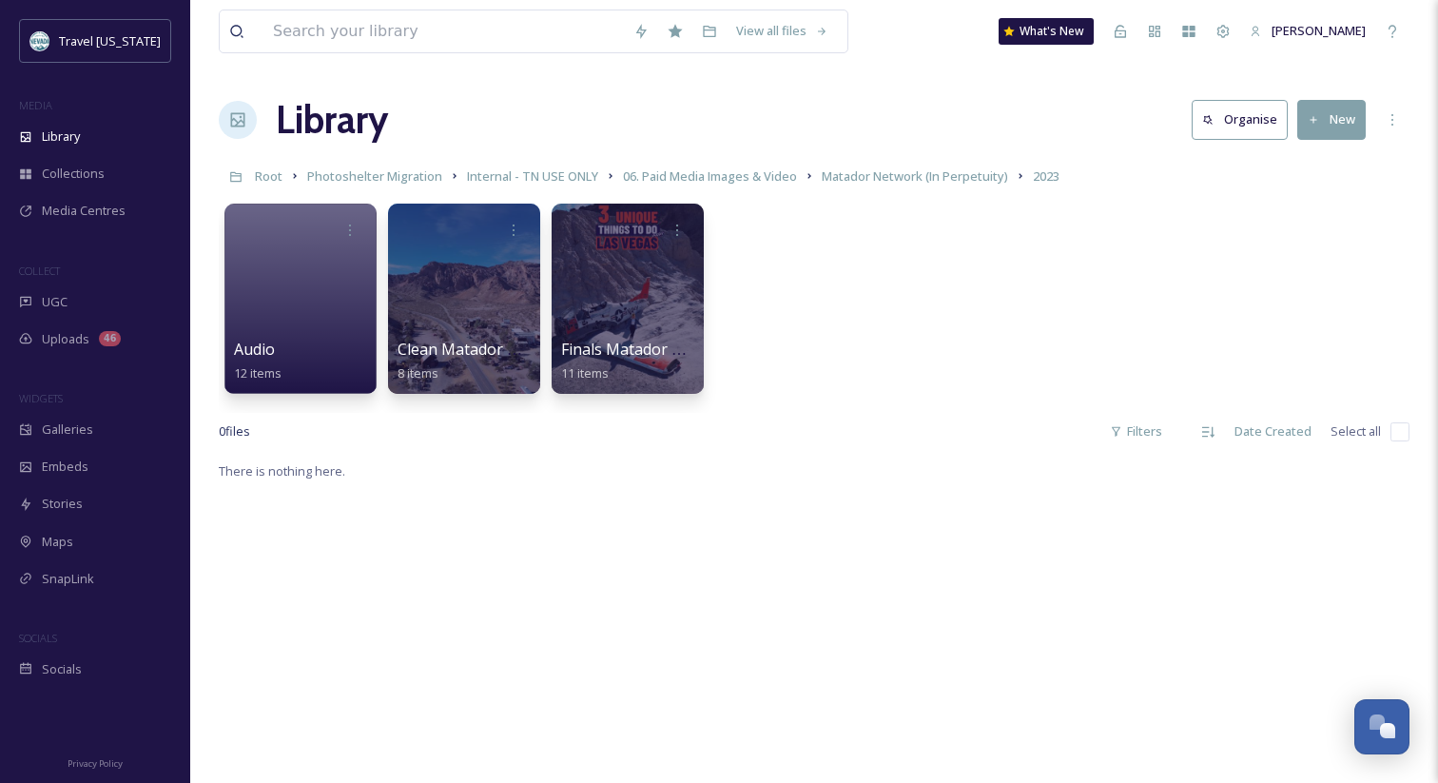
click at [922, 298] on div "Audio 12 items Clean Matador Videos 8 items Finals Matador Videos 11 items" at bounding box center [814, 303] width 1191 height 219
click at [836, 117] on div "Library Organise New" at bounding box center [814, 119] width 1191 height 57
click at [1159, 33] on icon at bounding box center [1154, 31] width 11 height 11
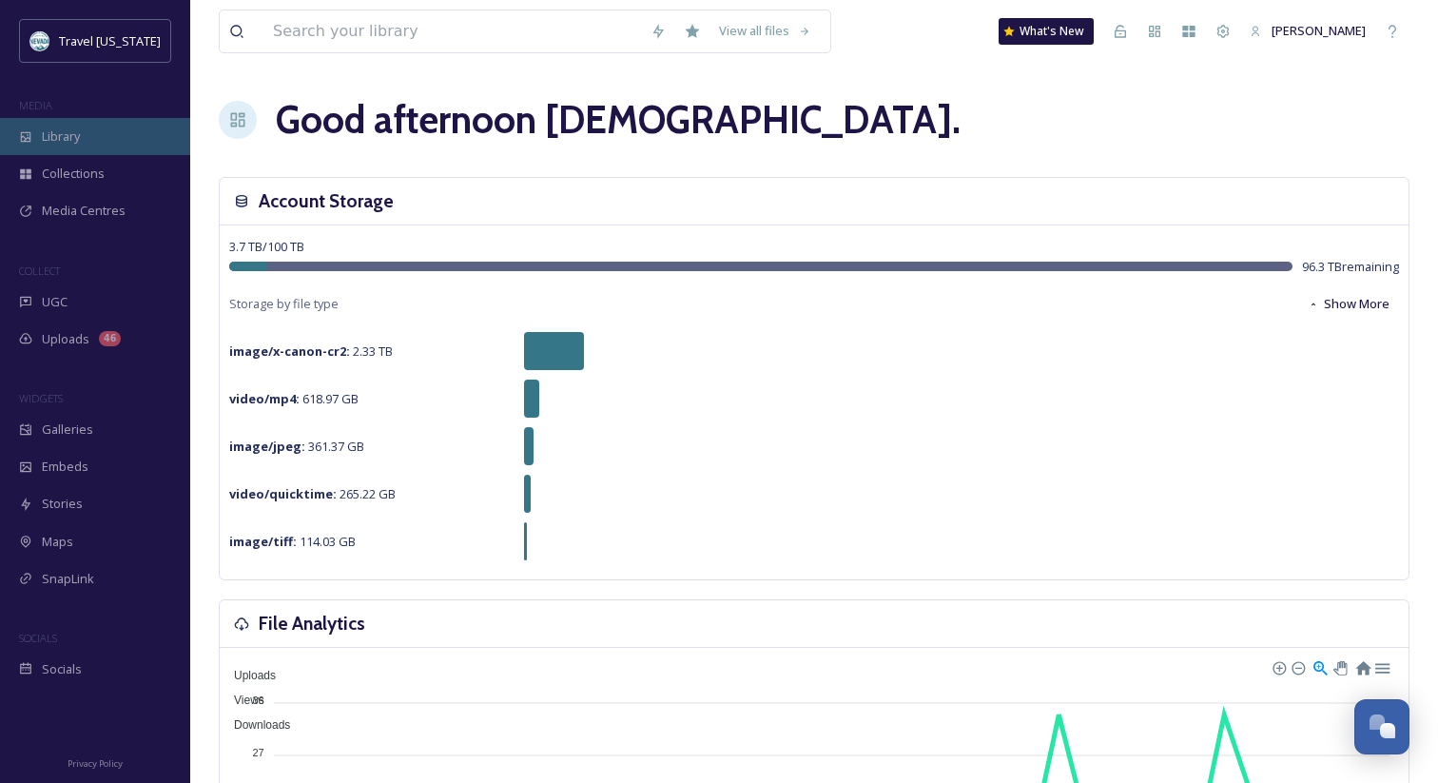
click at [113, 126] on div "Library" at bounding box center [95, 136] width 190 height 37
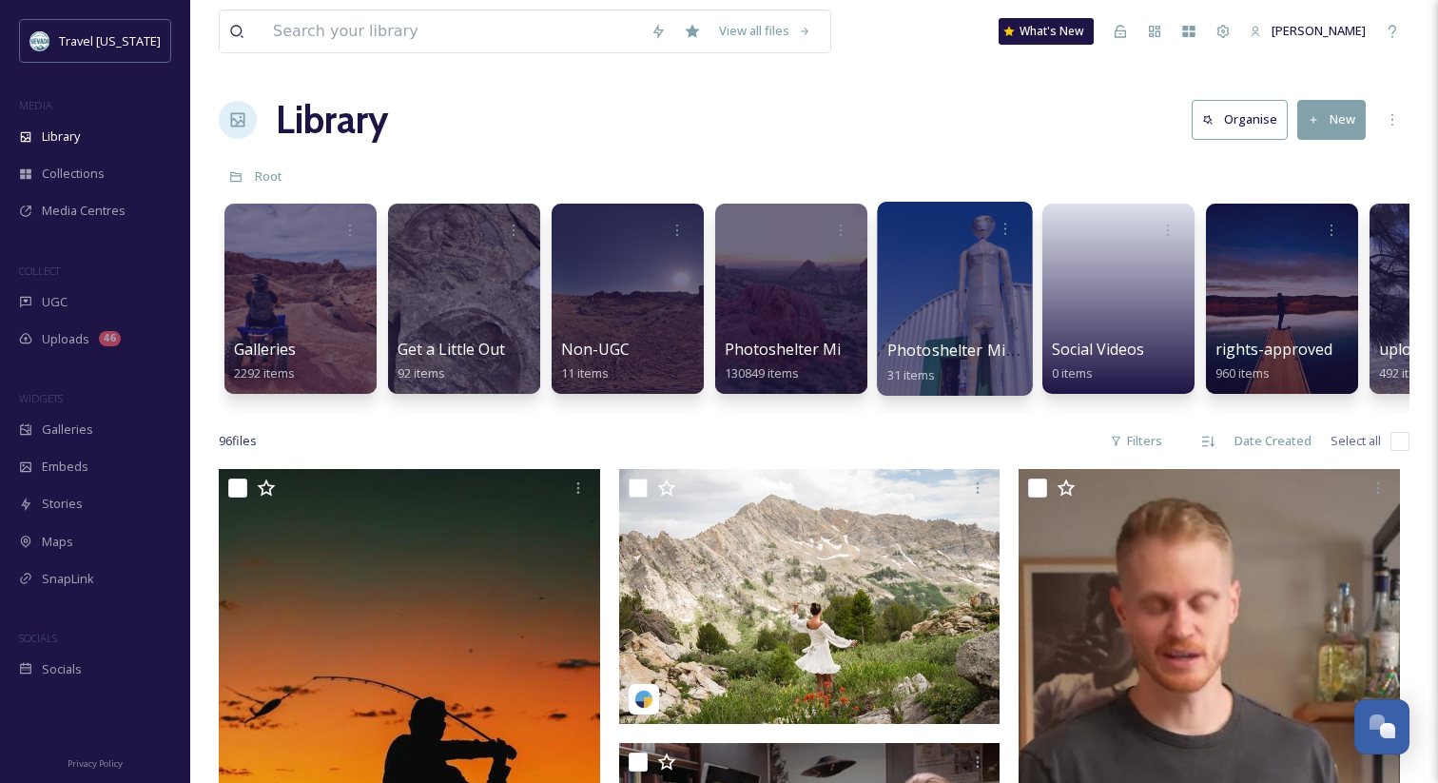
scroll to position [0, 118]
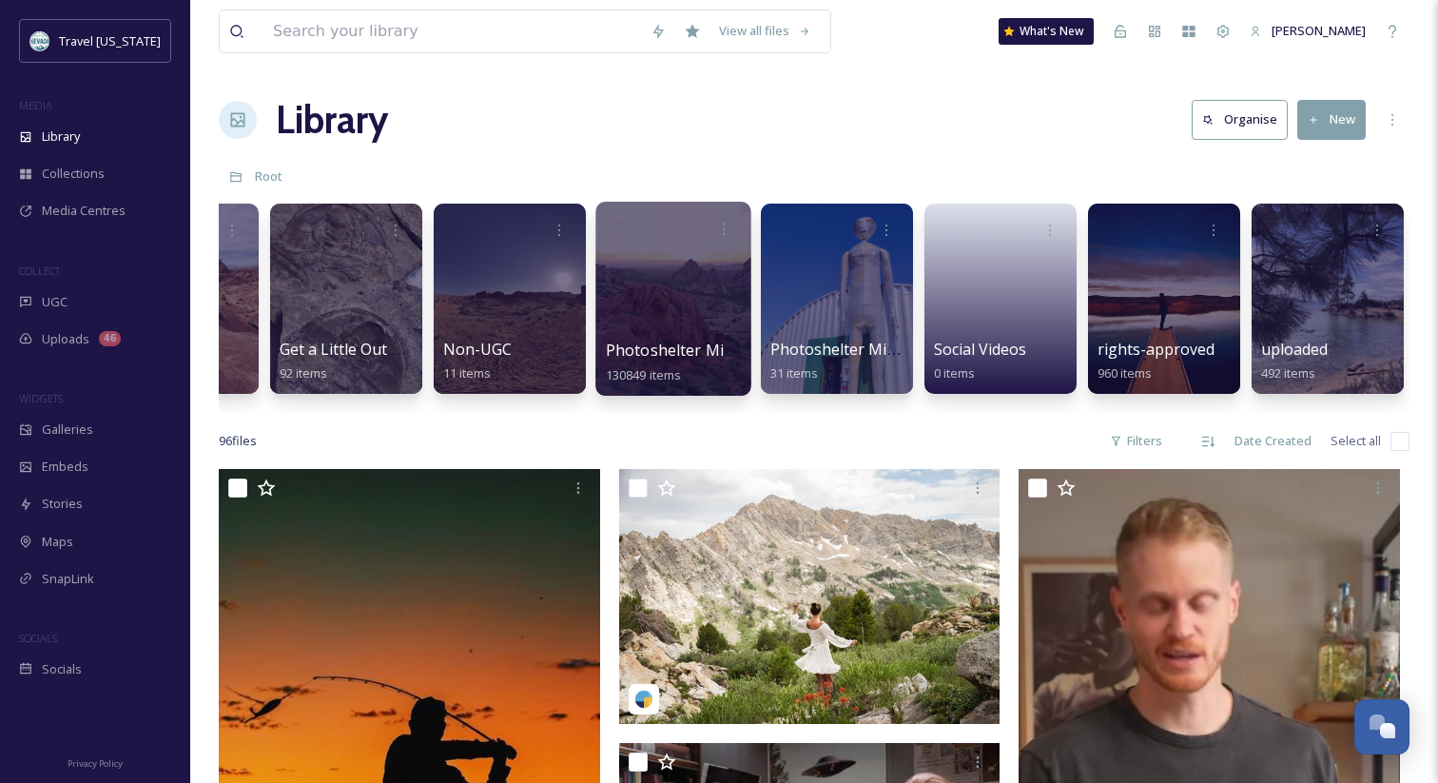
click at [628, 351] on span "Photoshelter Migration" at bounding box center [692, 350] width 173 height 21
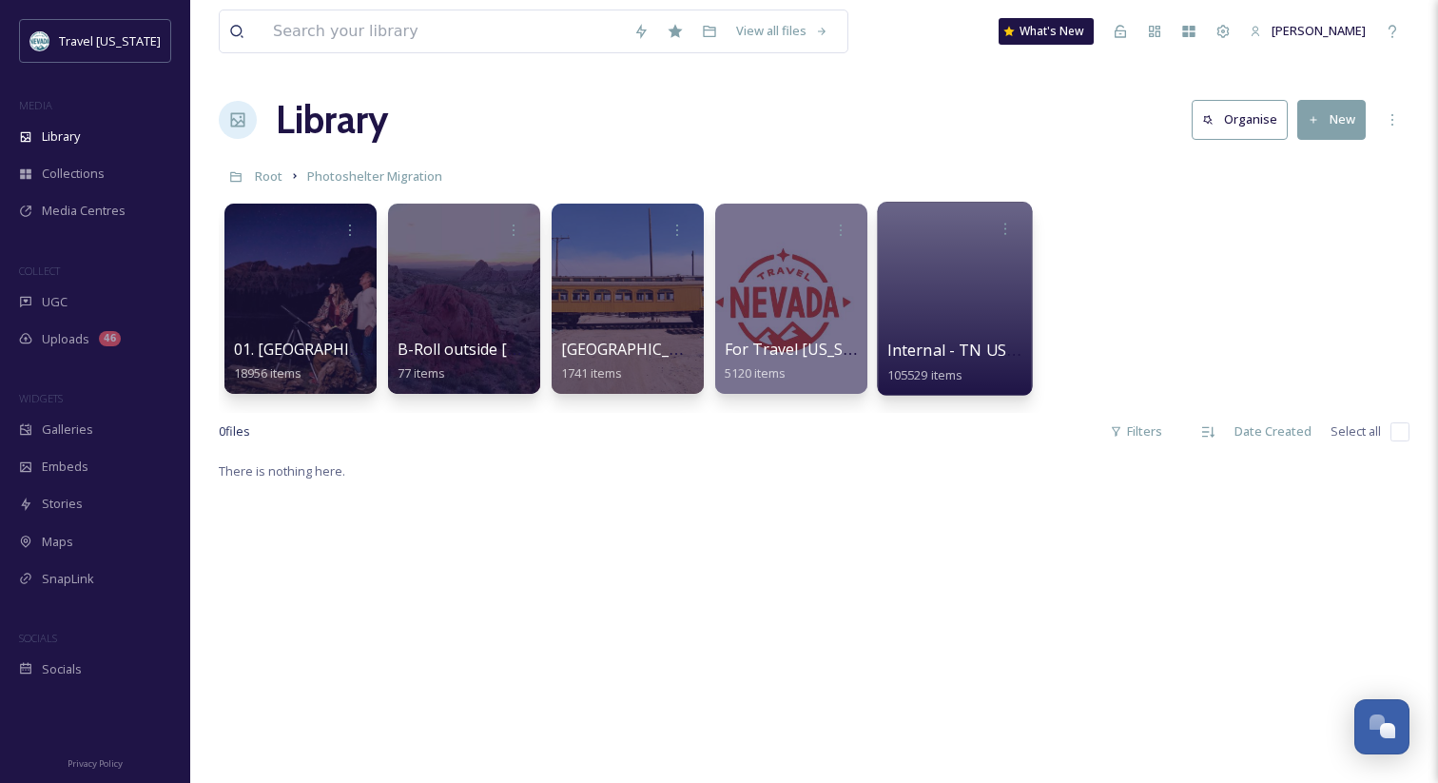
click at [913, 353] on span "Internal - TN USE ONLY" at bounding box center [974, 350] width 174 height 21
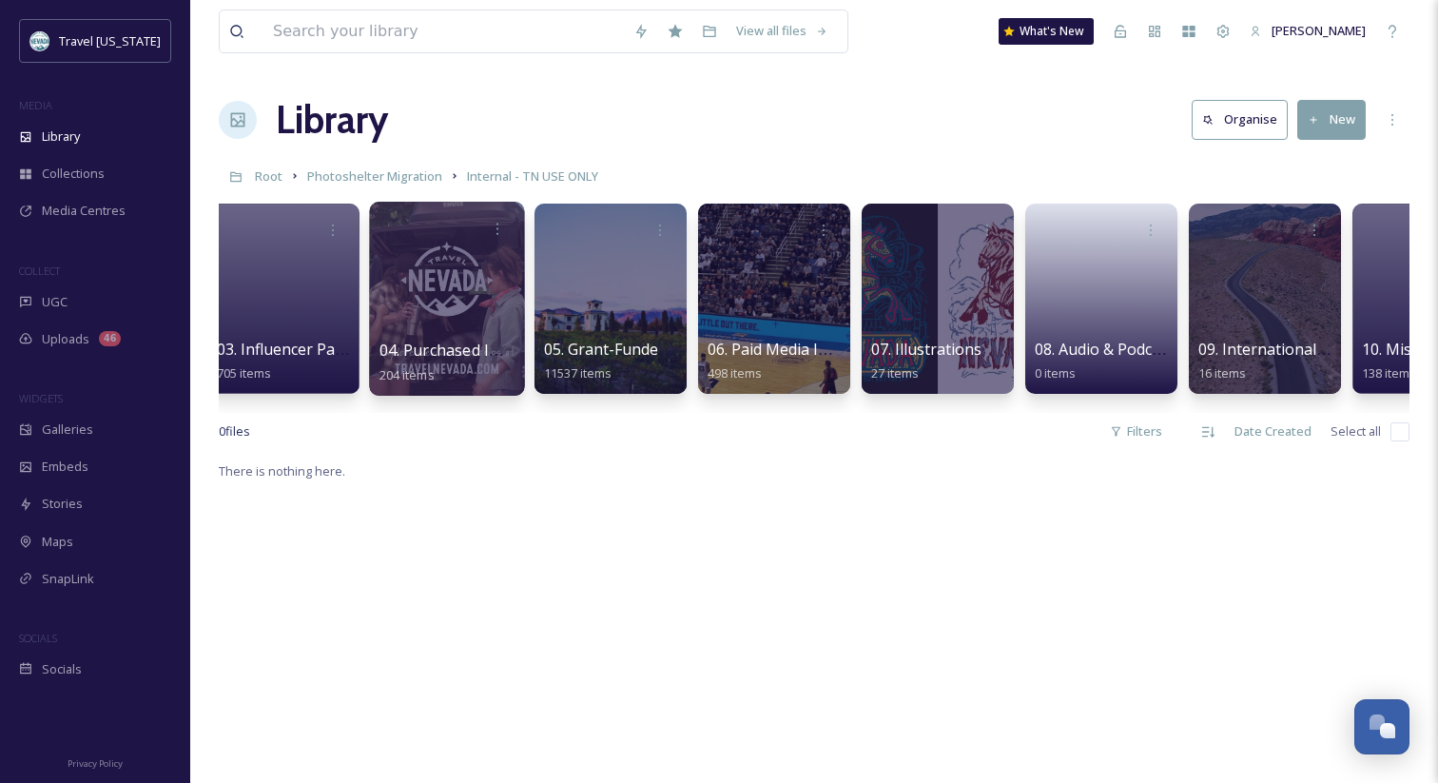
scroll to position [0, 532]
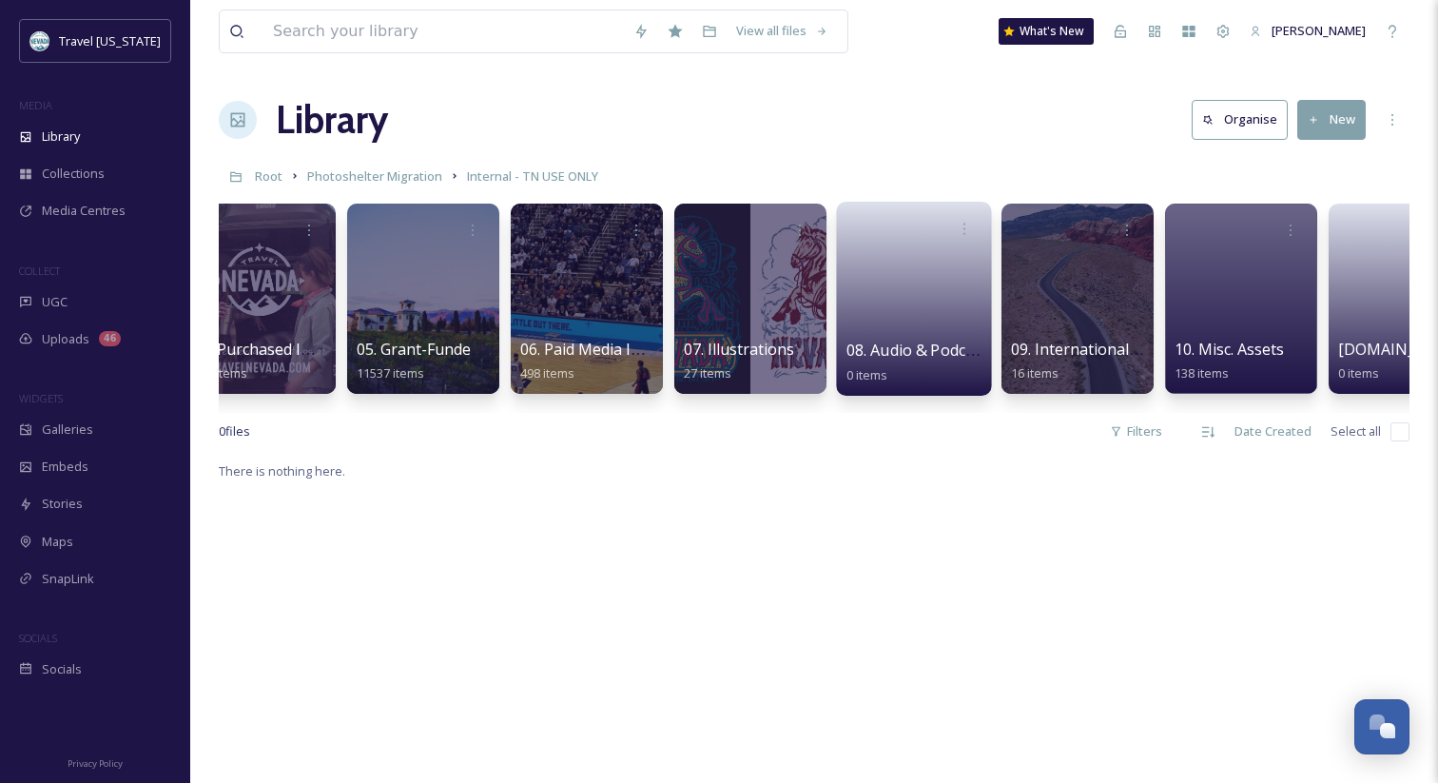
click at [901, 356] on span "08. Audio & Podcasts" at bounding box center [921, 350] width 149 height 21
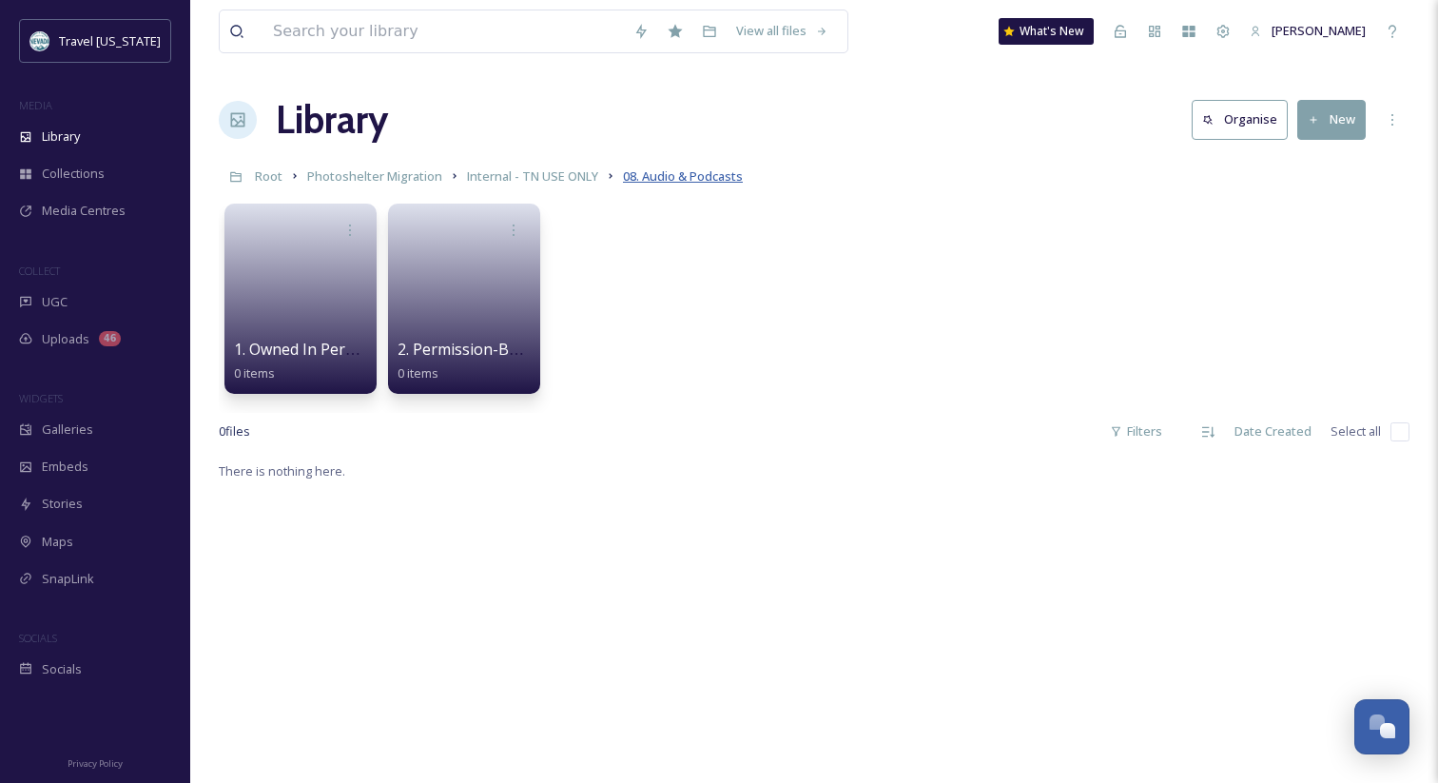
click at [673, 175] on span "08. Audio & Podcasts" at bounding box center [683, 175] width 120 height 17
click at [671, 177] on span "08. Audio & Podcasts" at bounding box center [683, 175] width 120 height 17
click at [299, 359] on span "1. Owned In Perpetuity" at bounding box center [315, 350] width 165 height 21
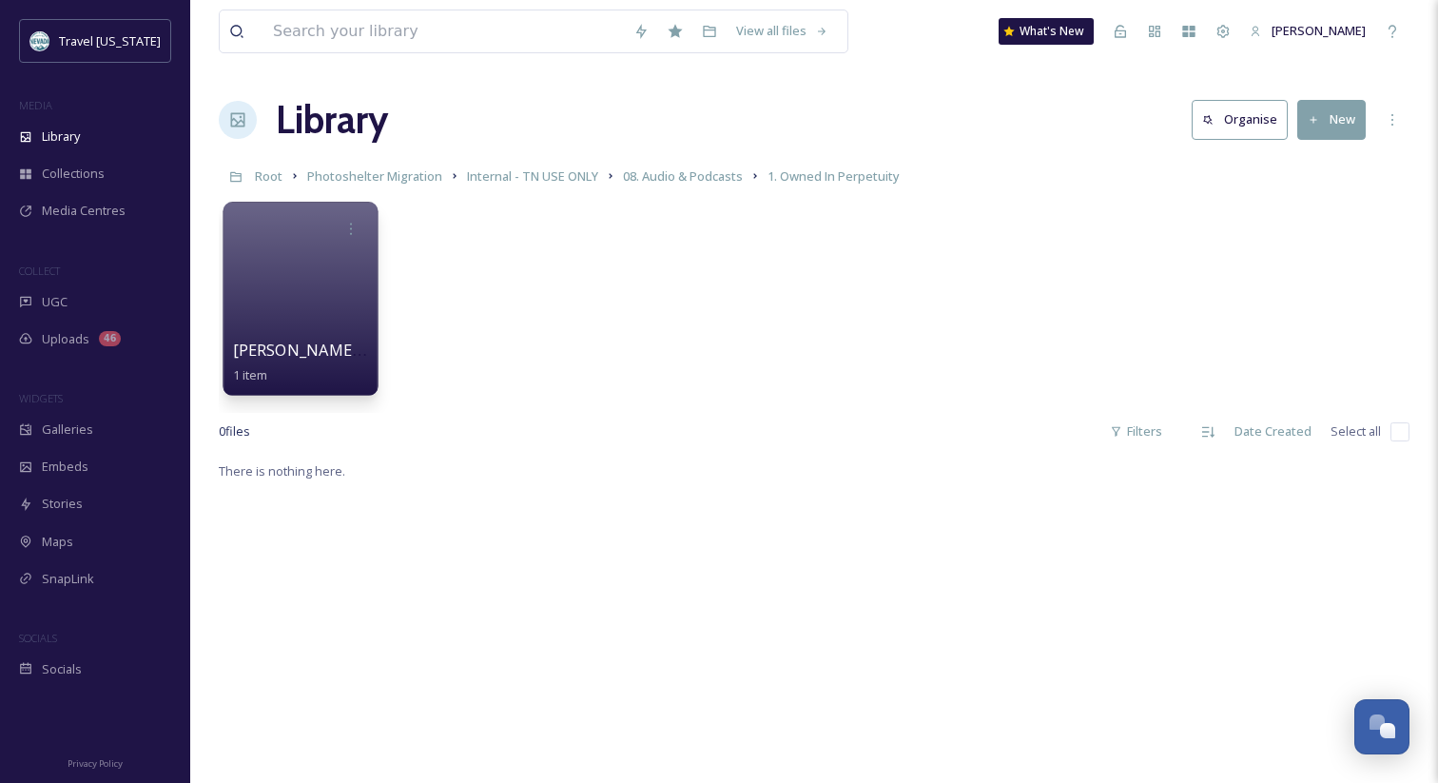
click at [304, 346] on span "[PERSON_NAME]/Van Sounds" at bounding box center [341, 350] width 216 height 21
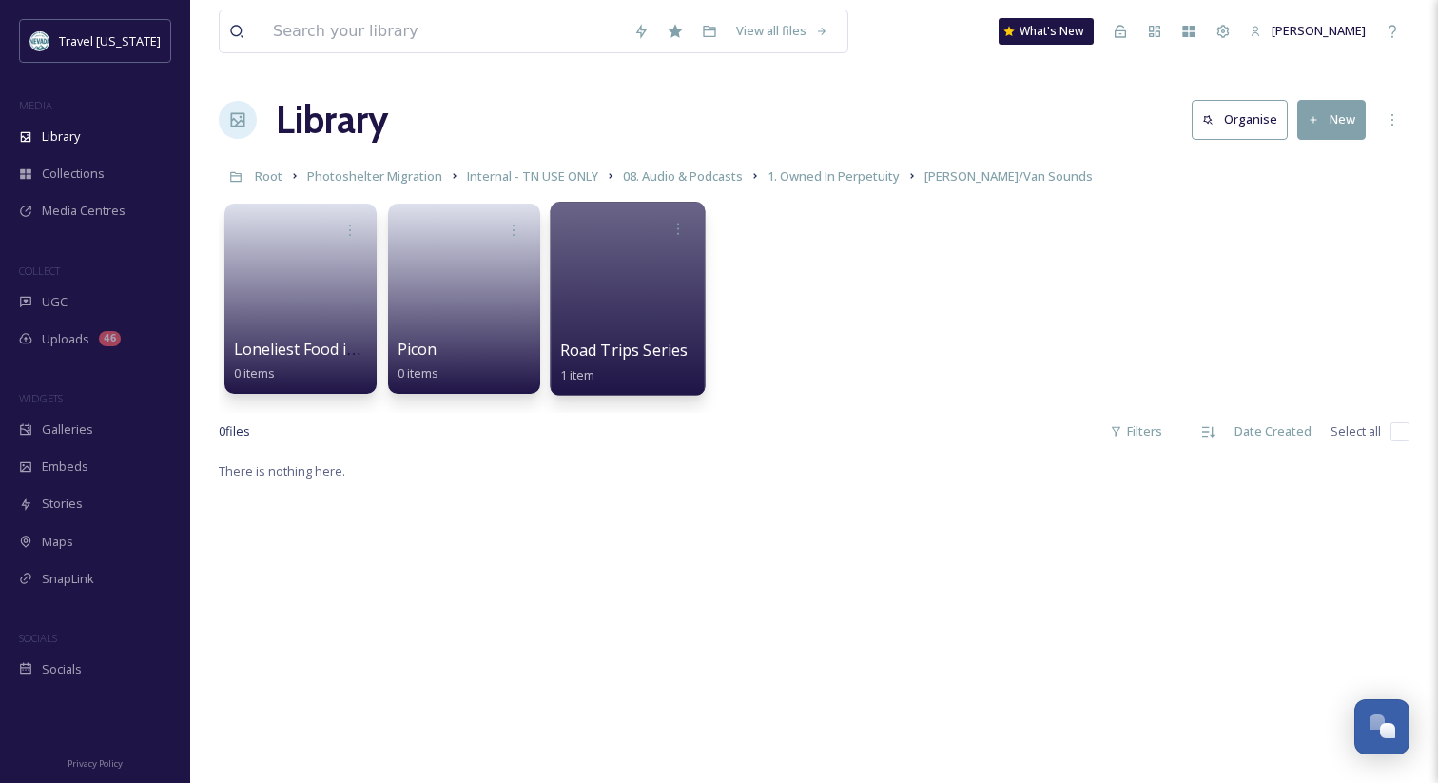
click at [669, 348] on span "Road Trips Series" at bounding box center [624, 350] width 128 height 21
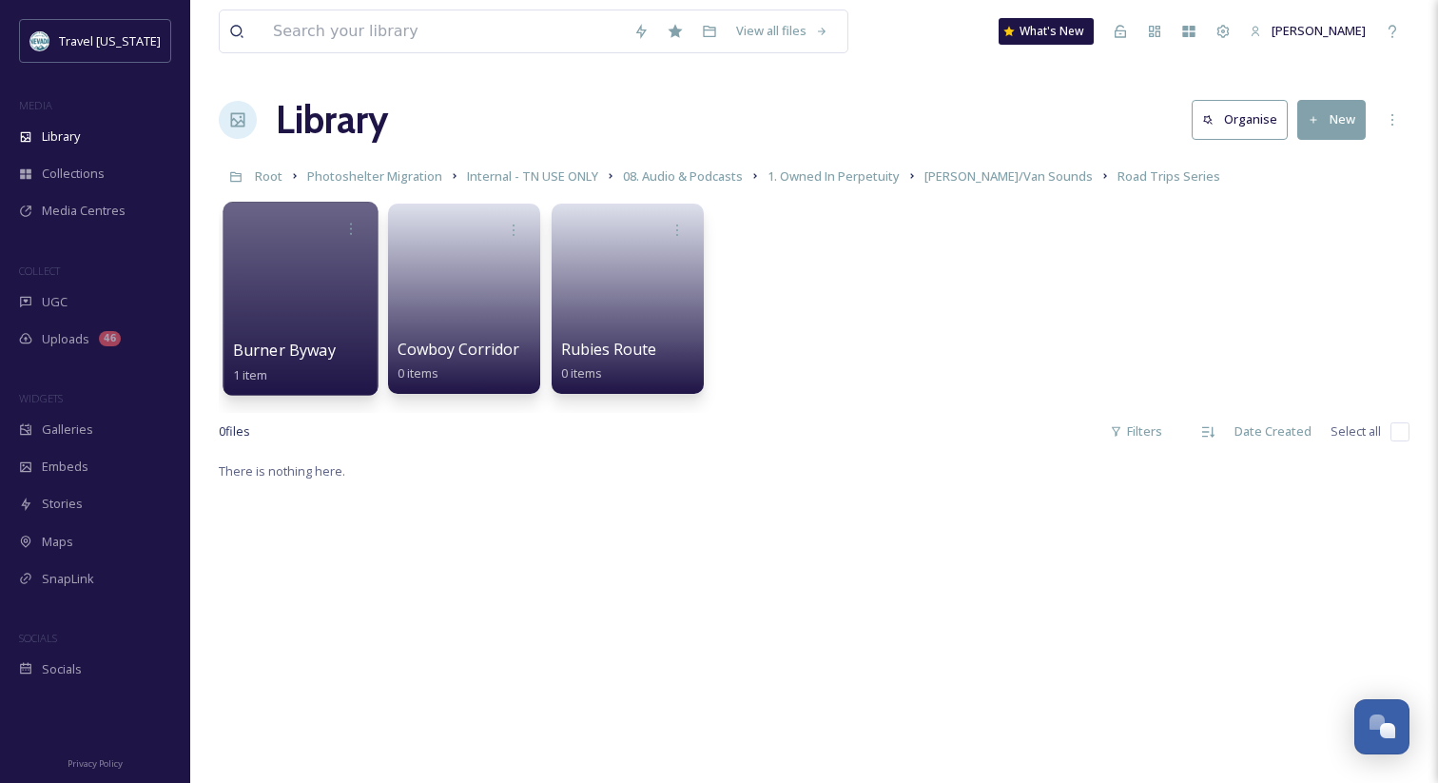
click at [289, 352] on span "Burner Byway" at bounding box center [284, 350] width 103 height 21
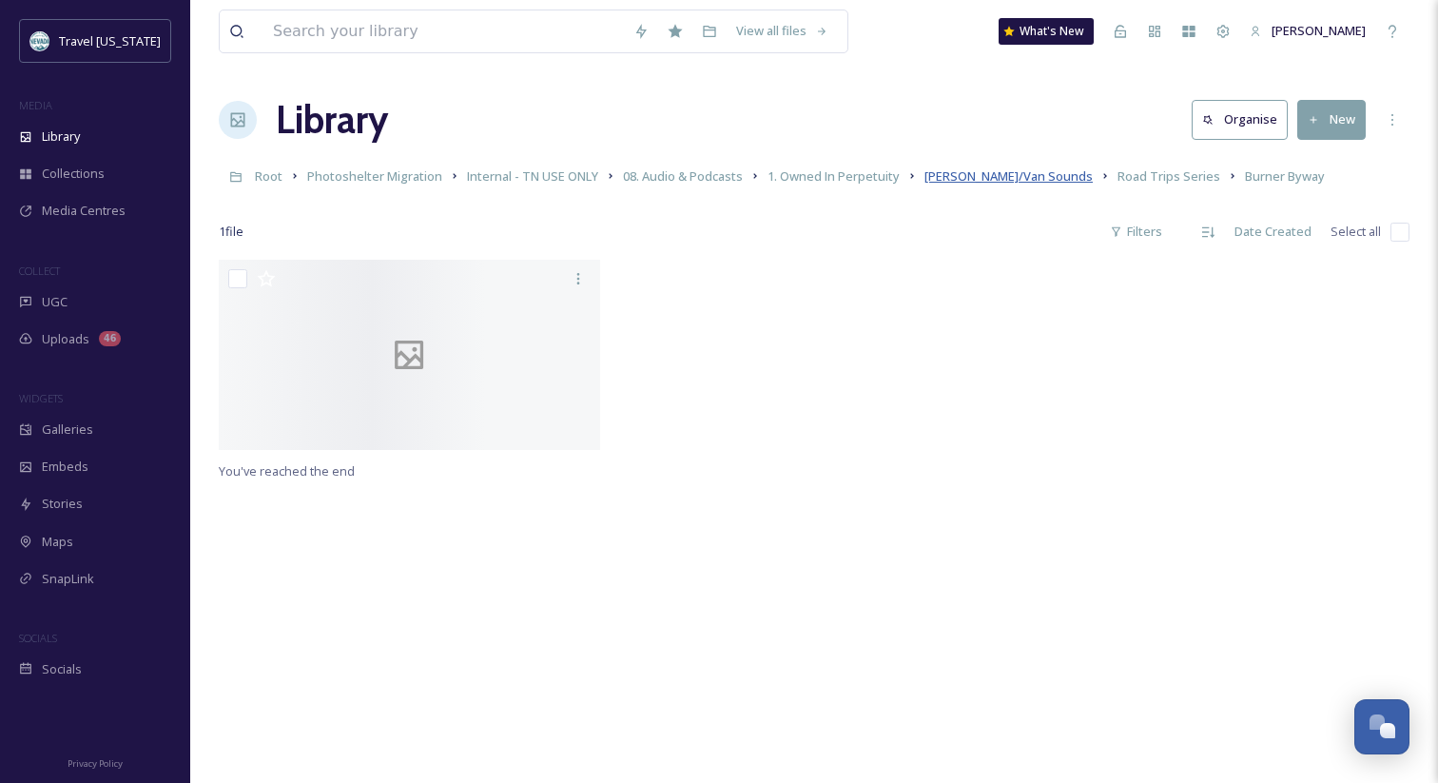
click at [987, 173] on span "[PERSON_NAME]/Van Sounds" at bounding box center [1009, 175] width 168 height 17
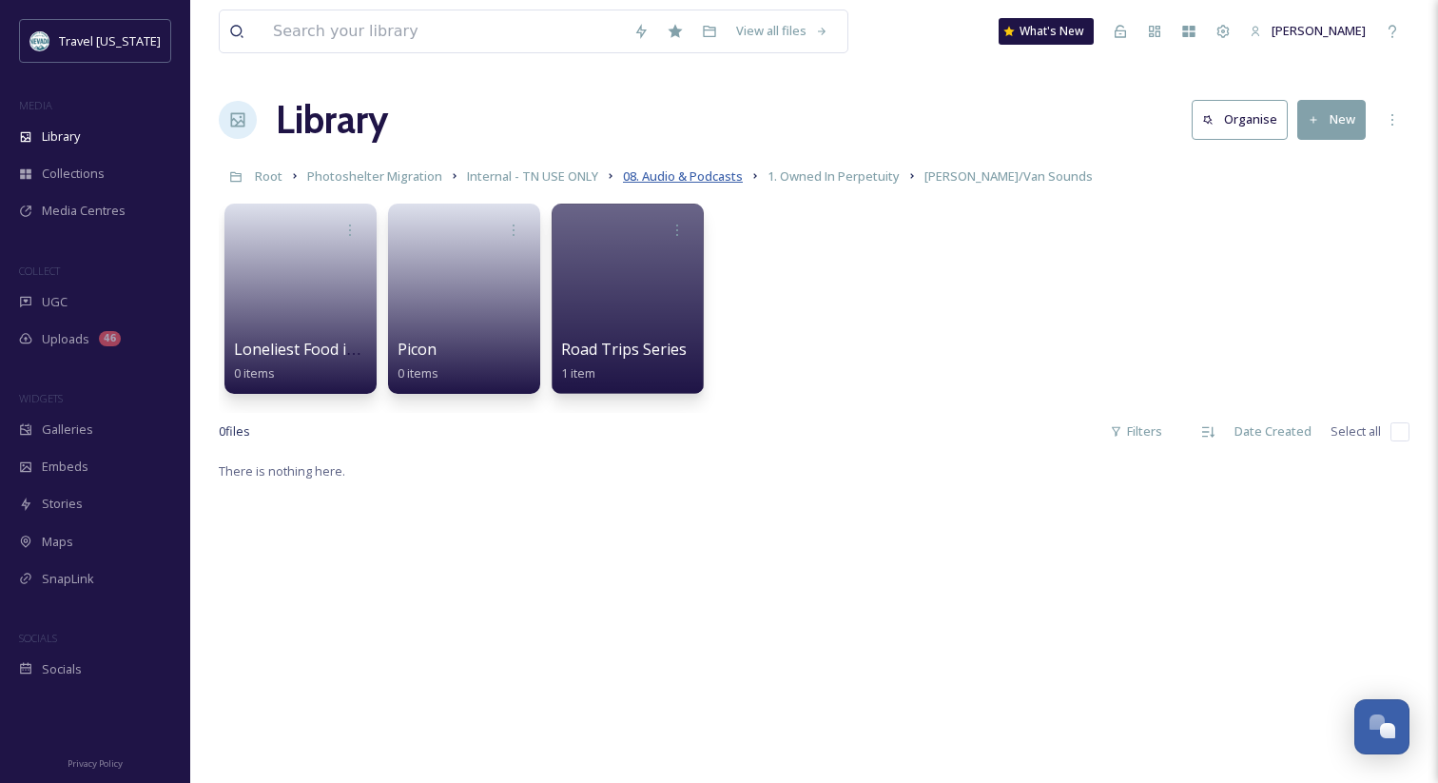
click at [696, 176] on span "08. Audio & Podcasts" at bounding box center [683, 175] width 120 height 17
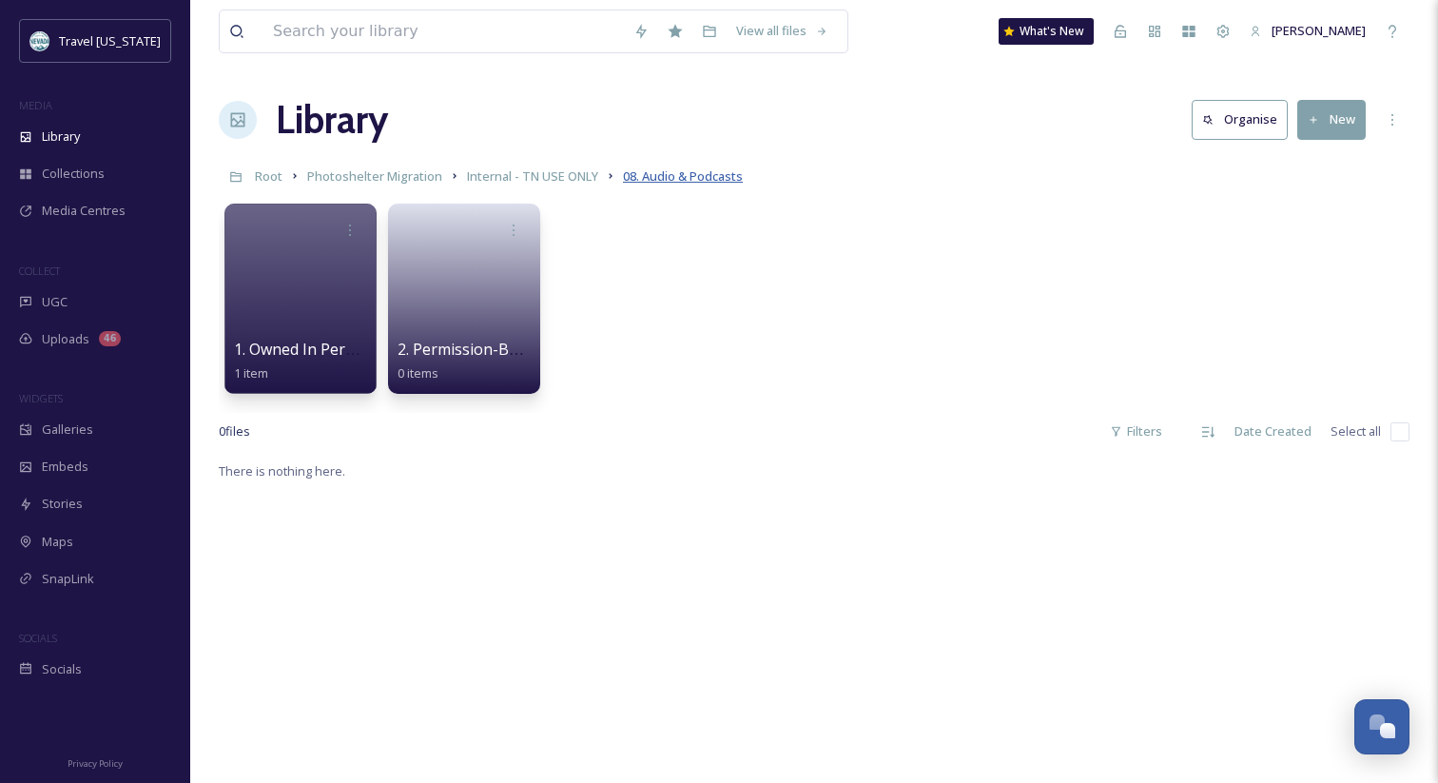
click at [680, 180] on span "08. Audio & Podcasts" at bounding box center [683, 175] width 120 height 17
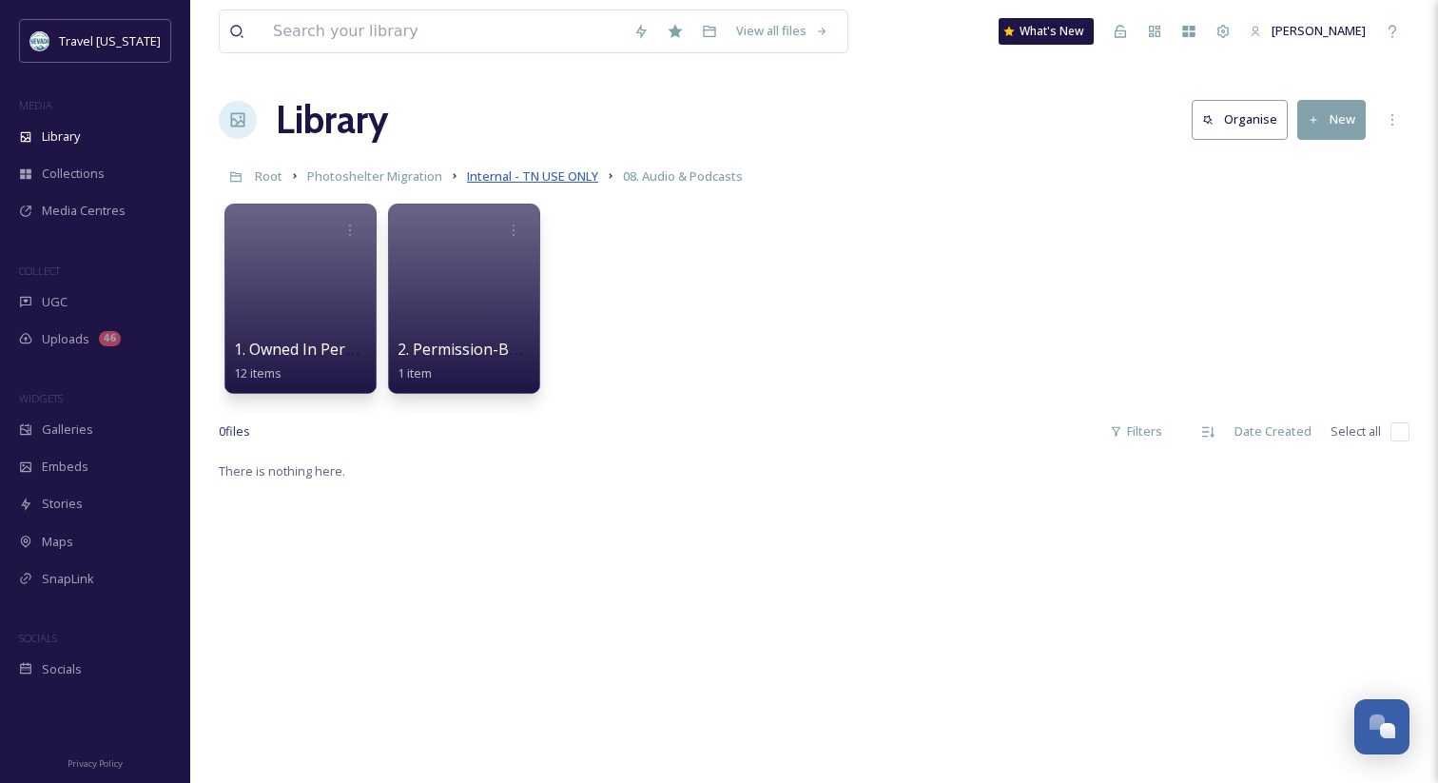
click at [571, 175] on span "Internal - TN USE ONLY" at bounding box center [532, 175] width 131 height 17
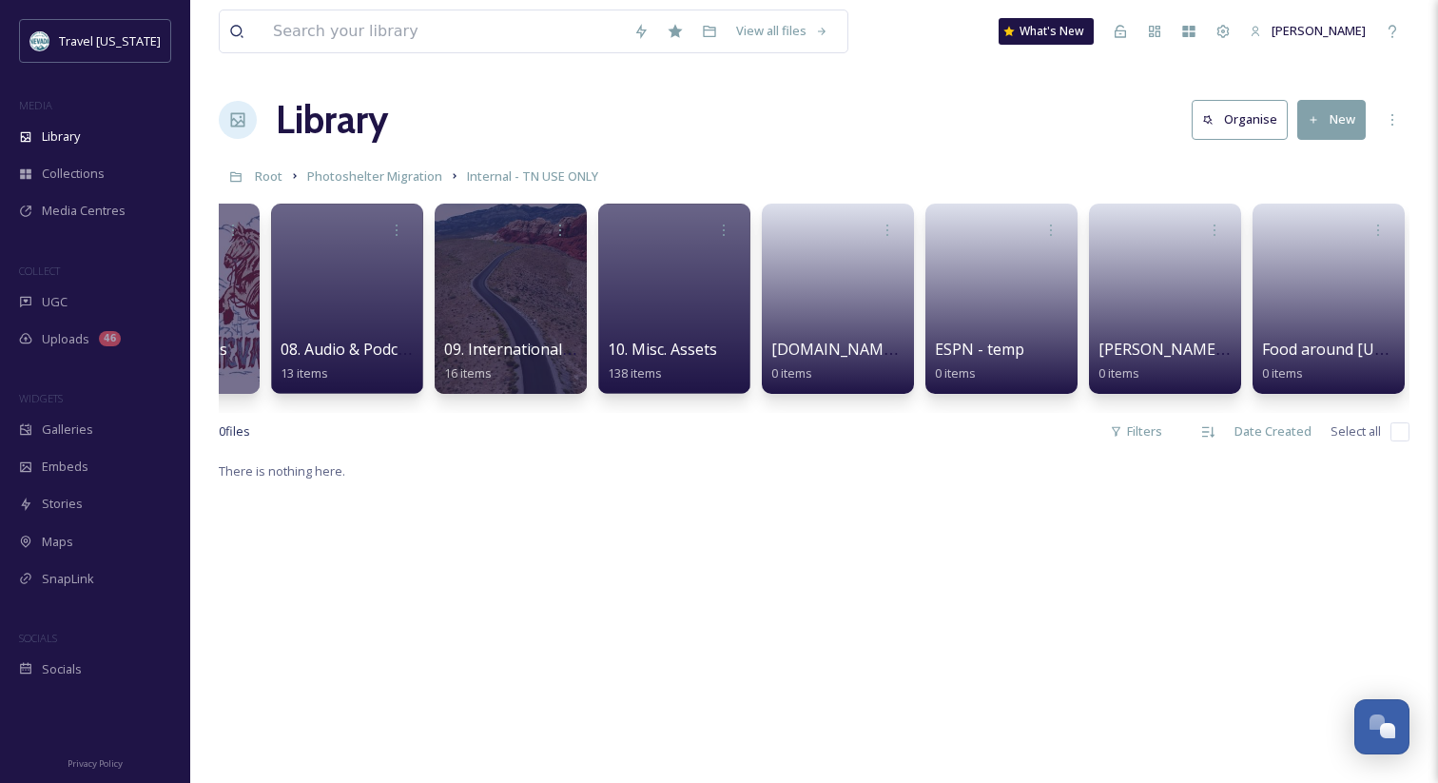
scroll to position [0, 1157]
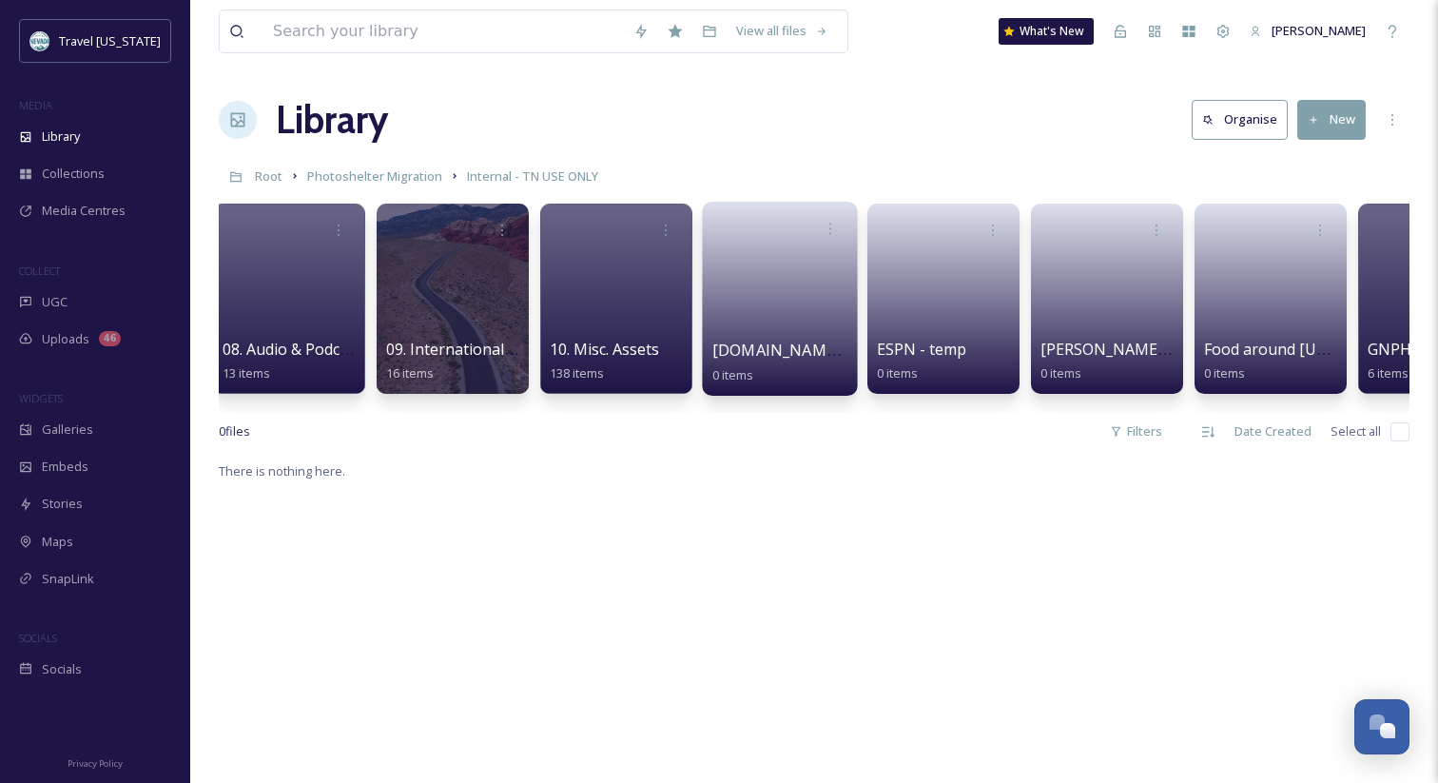
click at [770, 352] on span "[DOMAIN_NAME] - temp" at bounding box center [802, 350] width 180 height 21
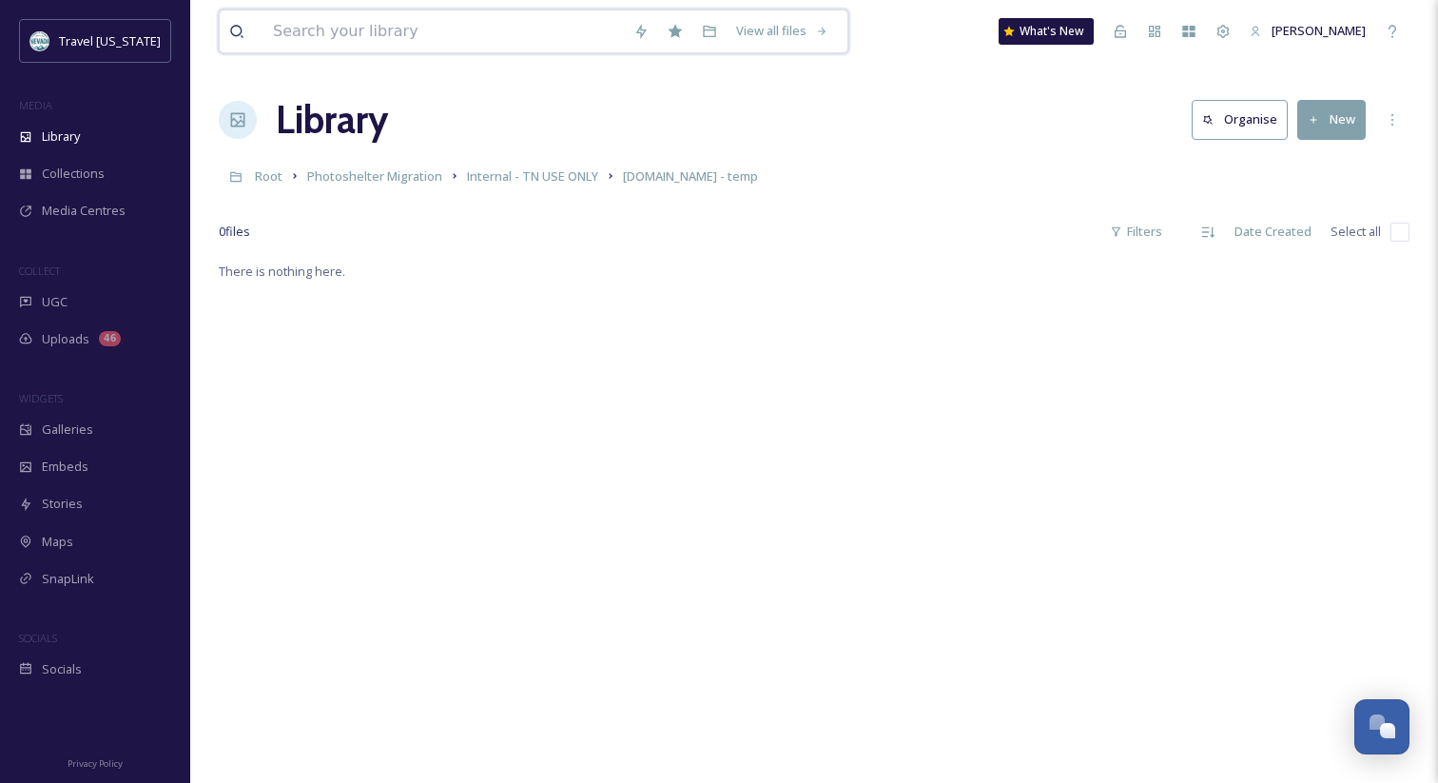
click at [360, 30] on input at bounding box center [443, 31] width 360 height 42
paste input "050A3954.tif"
type input "050A3954.tif"
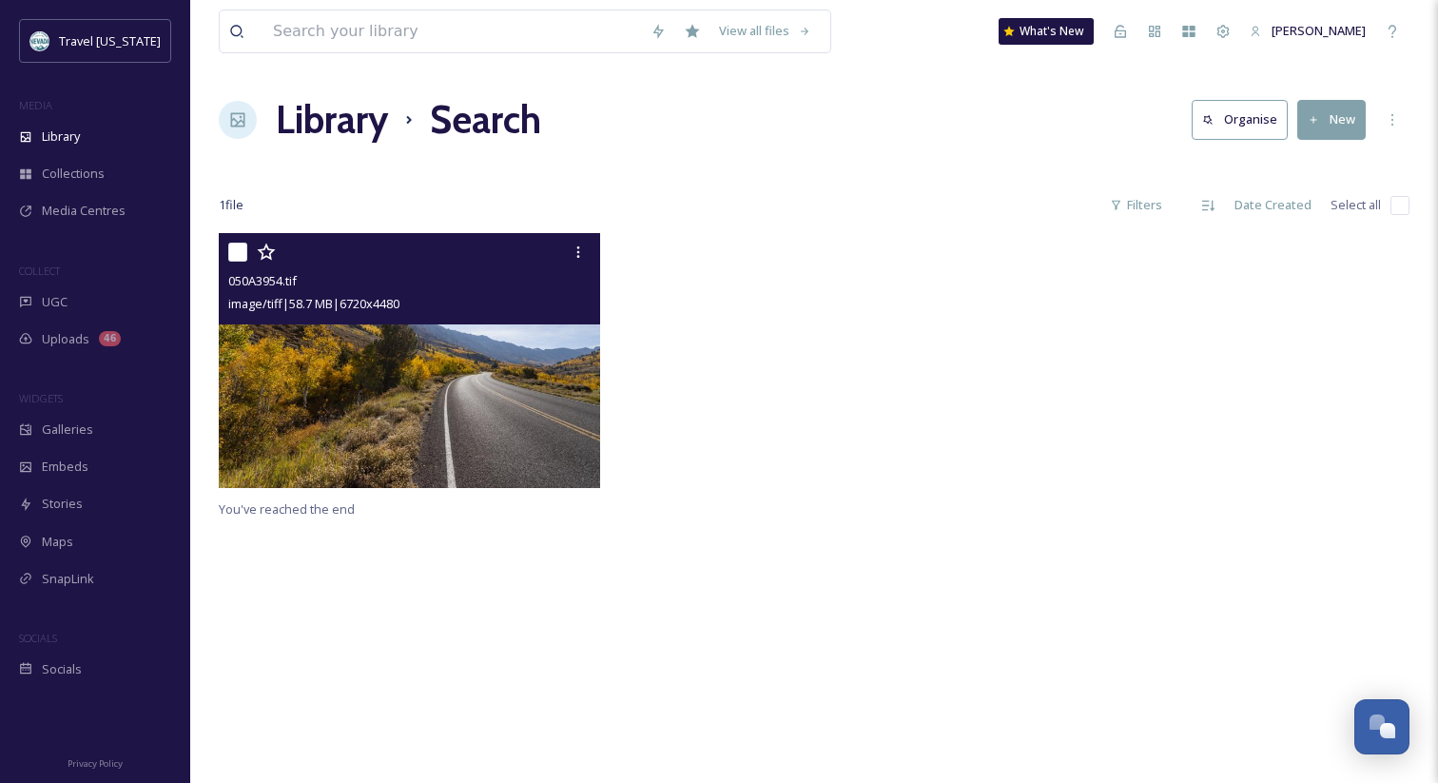
click at [475, 346] on img at bounding box center [409, 360] width 381 height 255
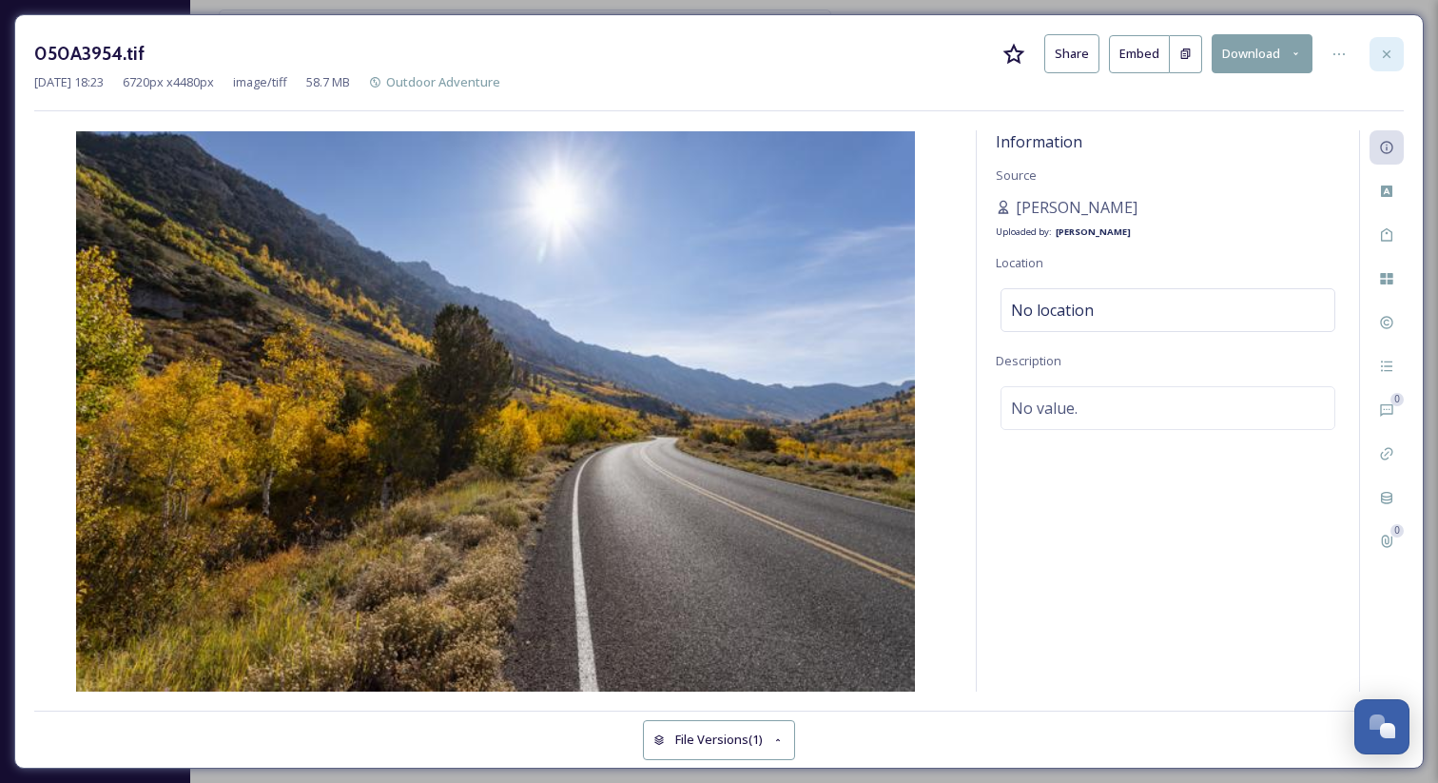
click at [1396, 56] on div at bounding box center [1387, 54] width 34 height 34
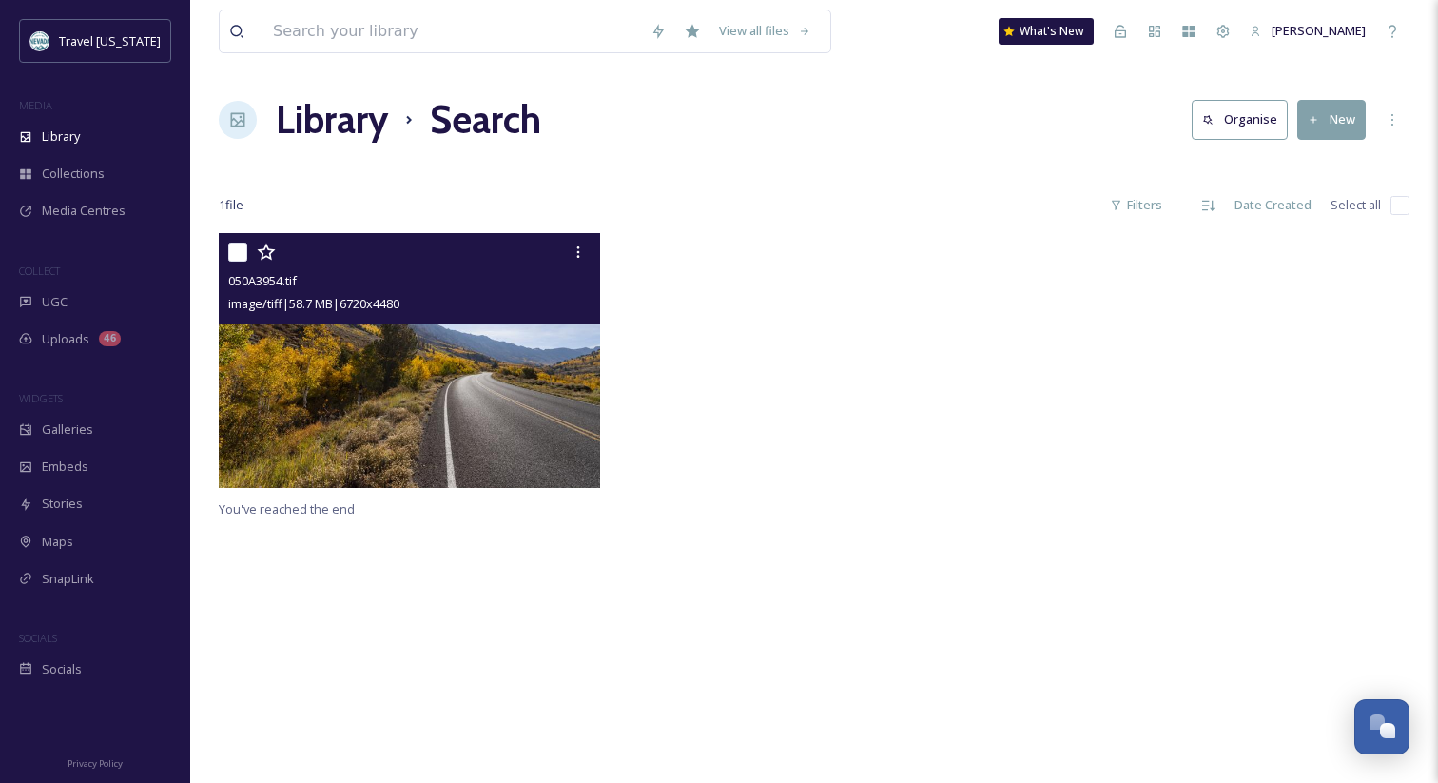
click at [352, 126] on h1 "Library" at bounding box center [332, 119] width 112 height 57
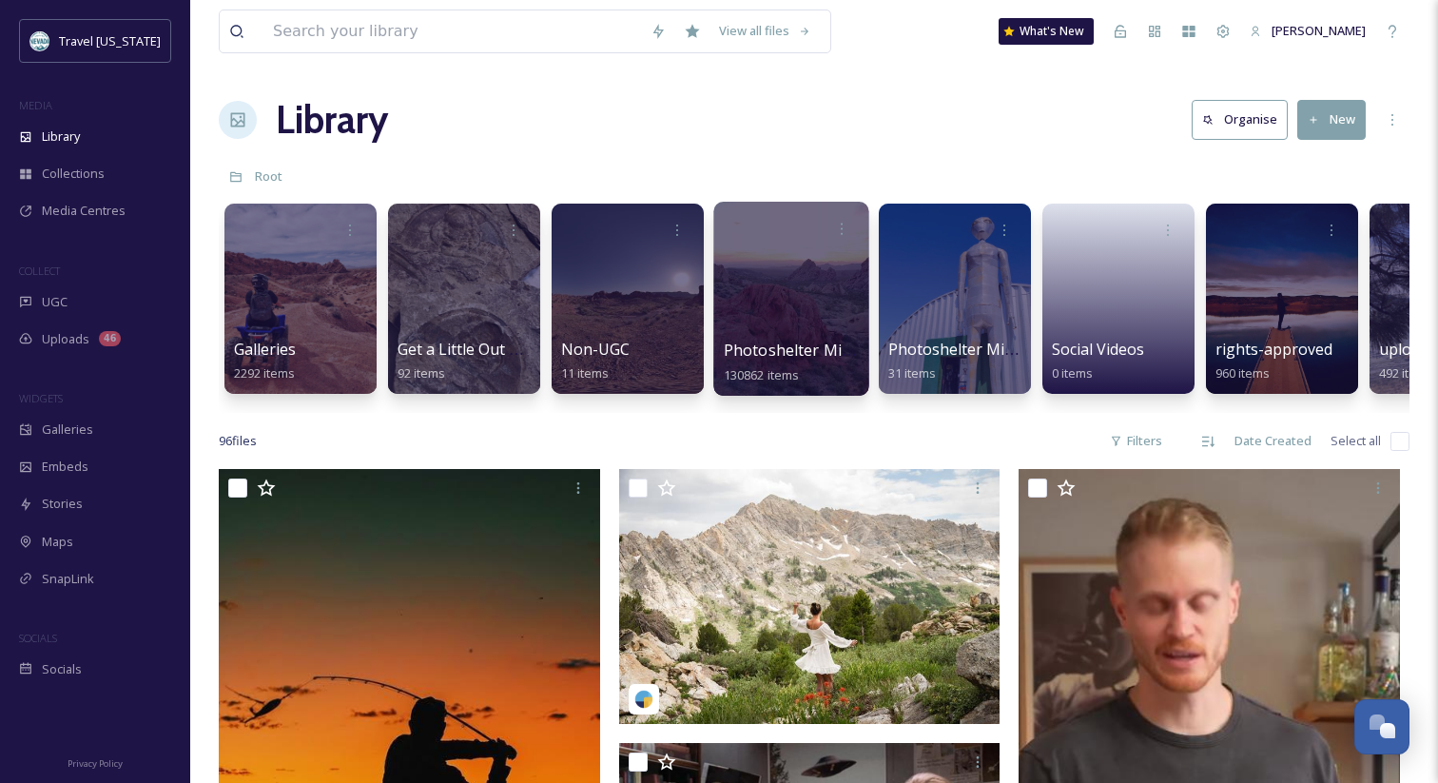
click at [775, 353] on span "Photoshelter Migration" at bounding box center [810, 350] width 173 height 21
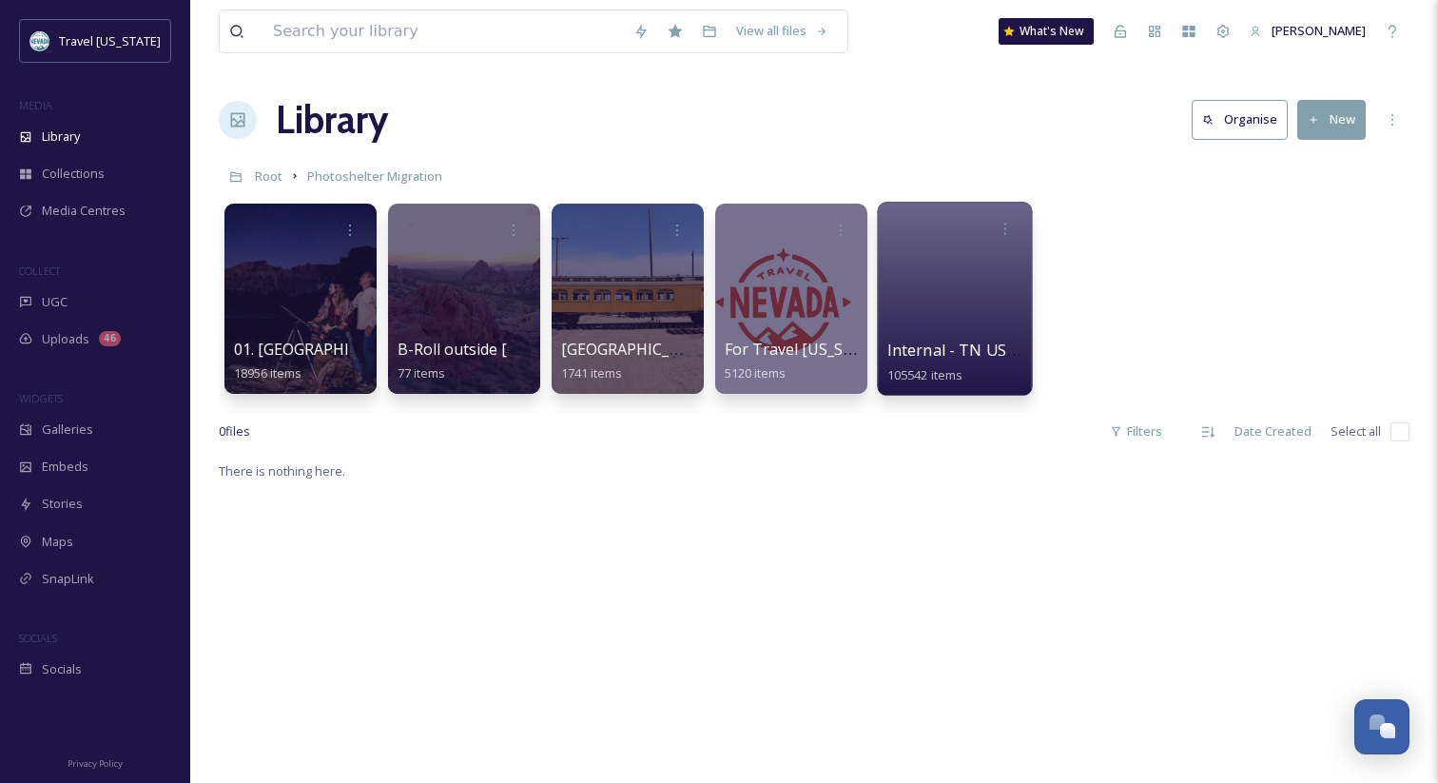
click at [949, 354] on span "Internal - TN USE ONLY" at bounding box center [974, 350] width 174 height 21
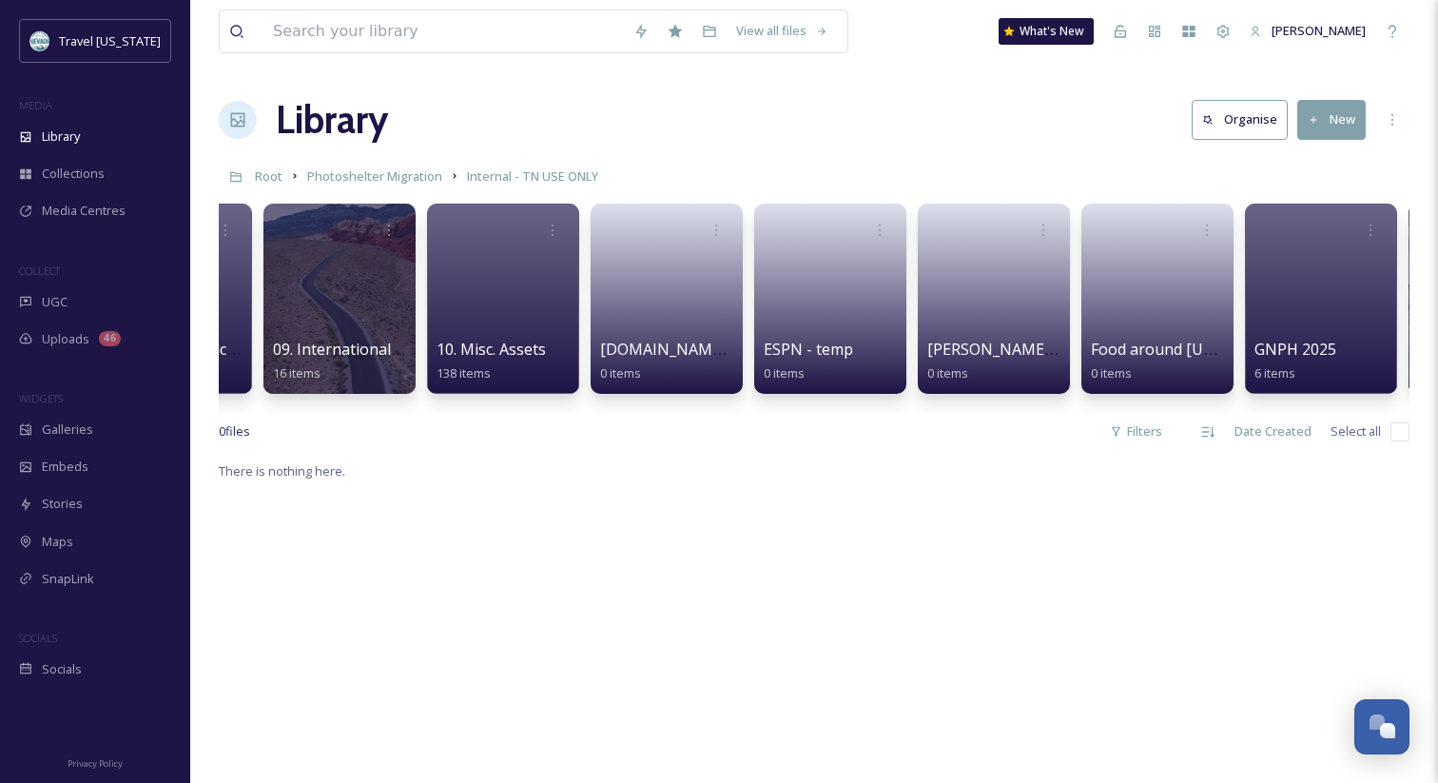
scroll to position [0, 1220]
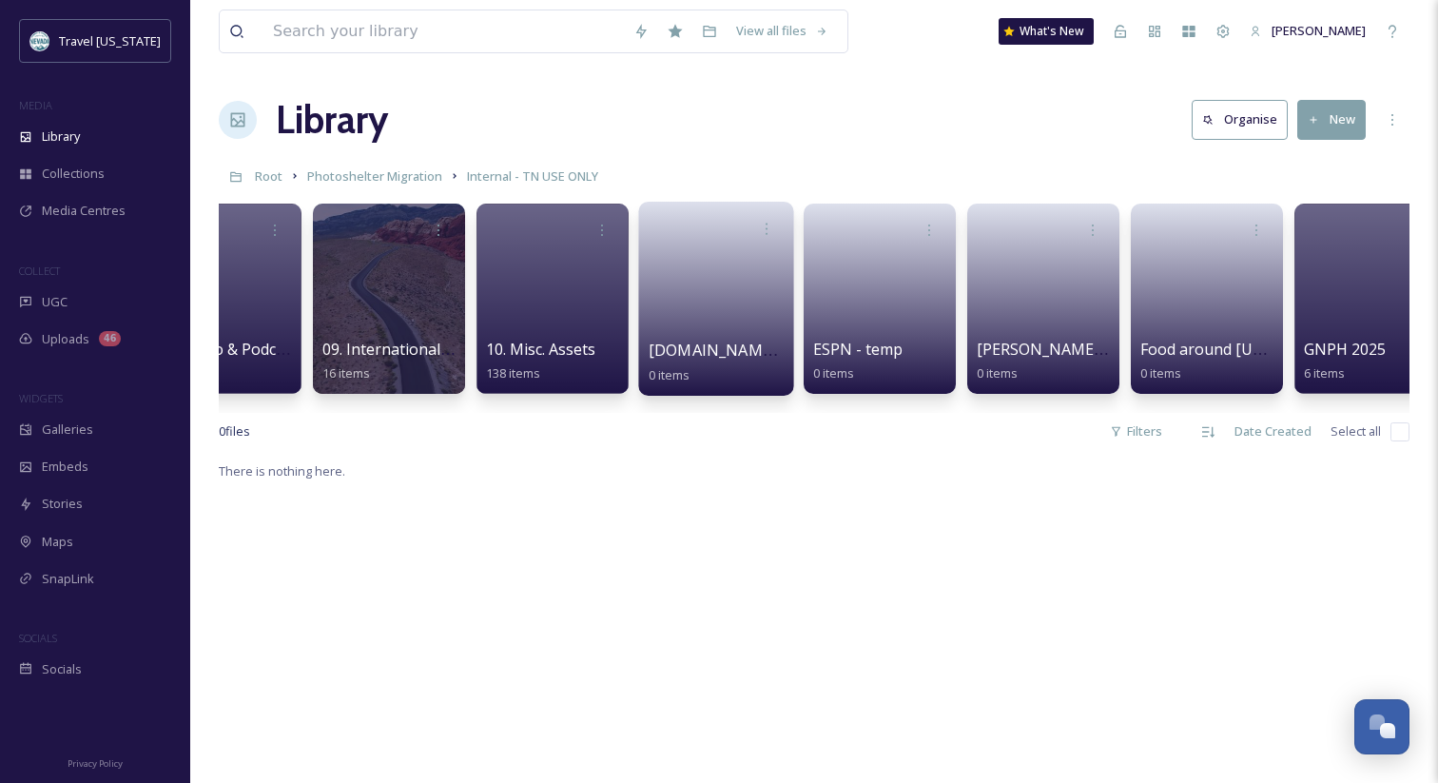
click at [716, 356] on span "[DOMAIN_NAME] - temp" at bounding box center [739, 350] width 180 height 21
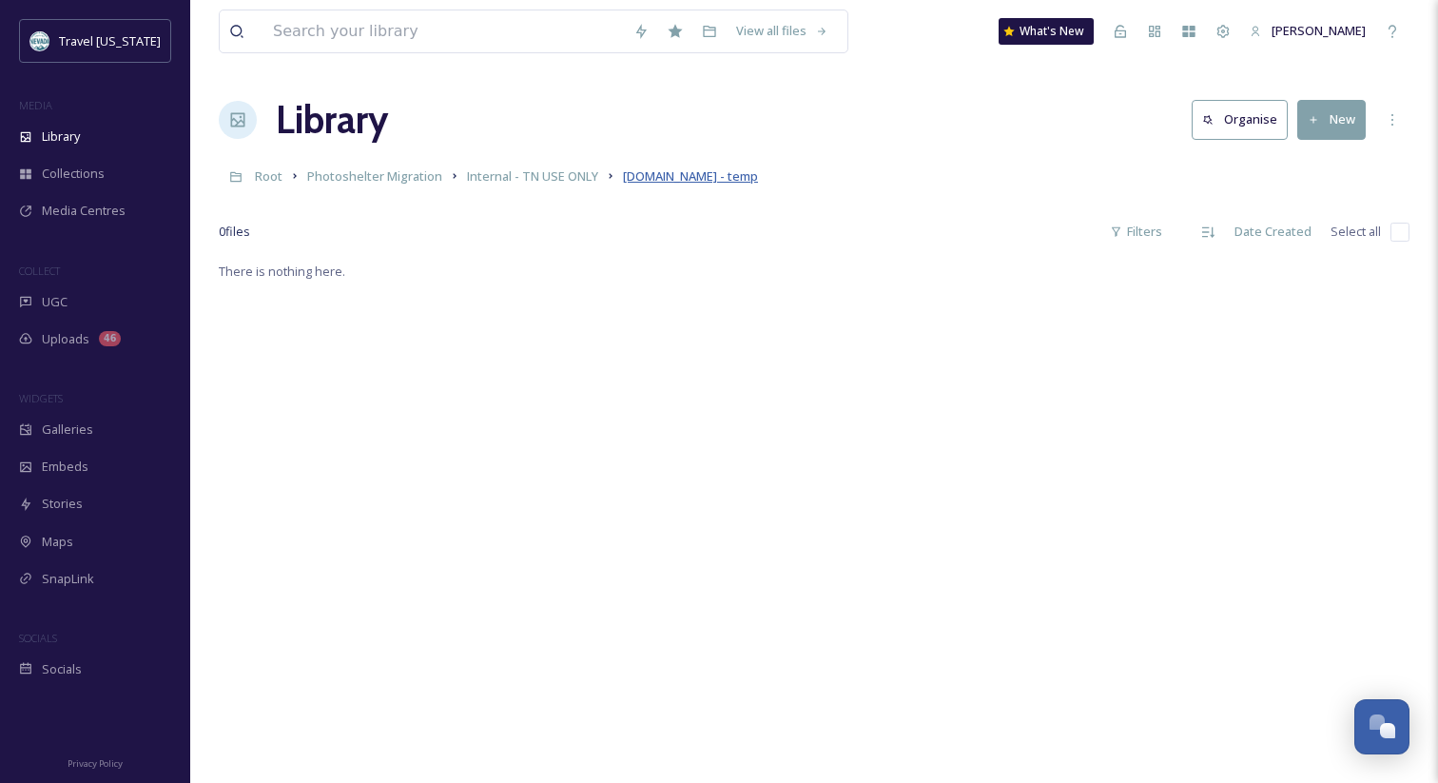
click at [667, 175] on span "[DOMAIN_NAME] - temp" at bounding box center [690, 175] width 135 height 17
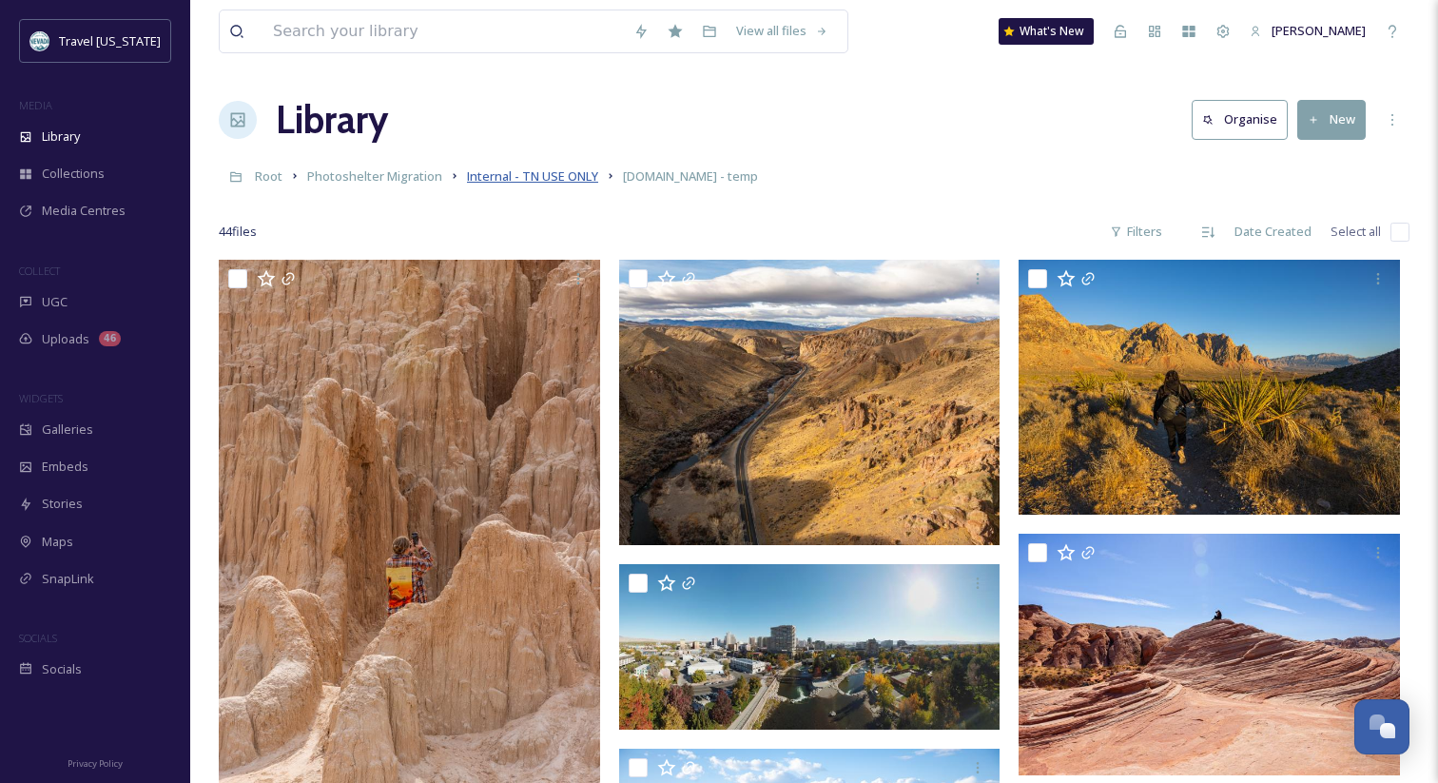
click at [532, 176] on span "Internal - TN USE ONLY" at bounding box center [532, 175] width 131 height 17
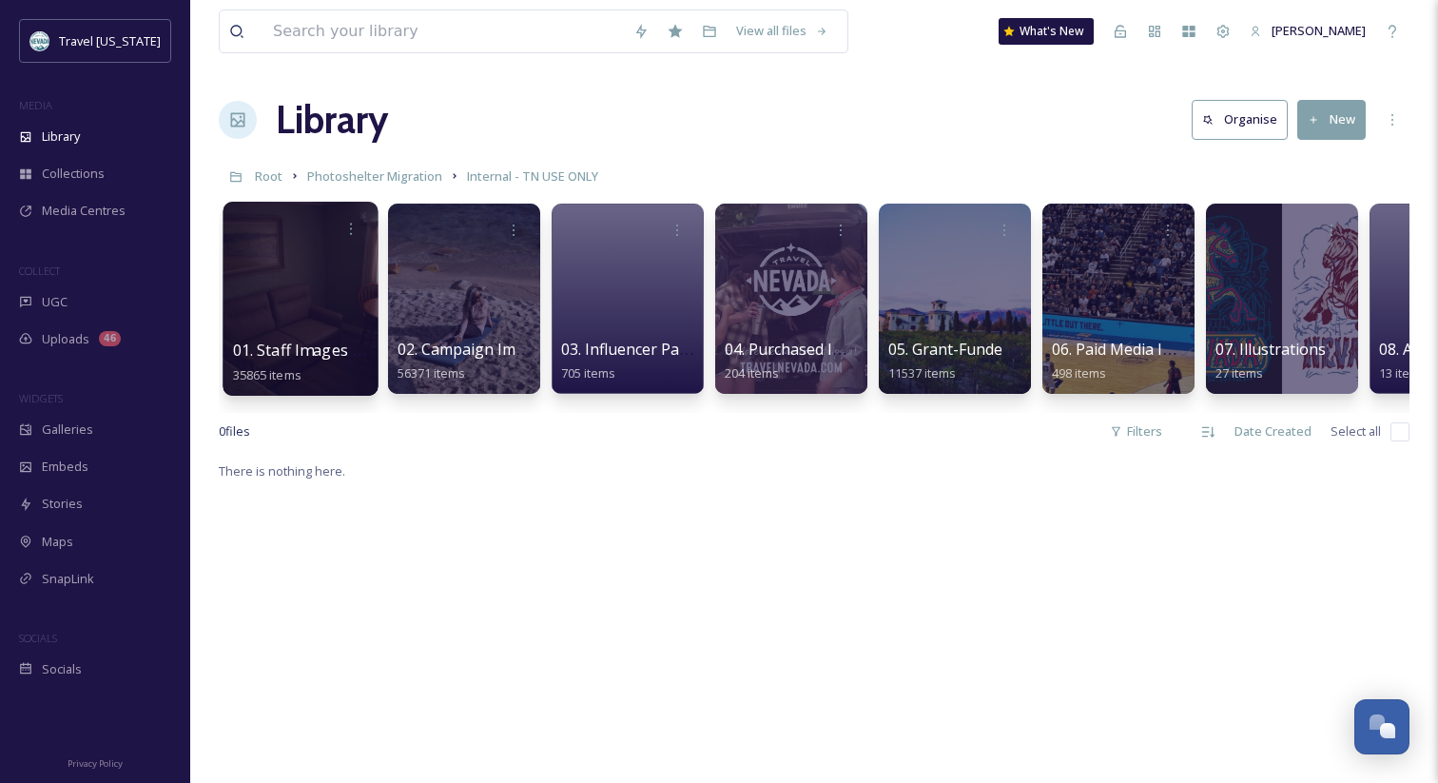
click at [293, 347] on span "01. Staff Images & Video (Owned in Perpetuity)" at bounding box center [401, 350] width 337 height 21
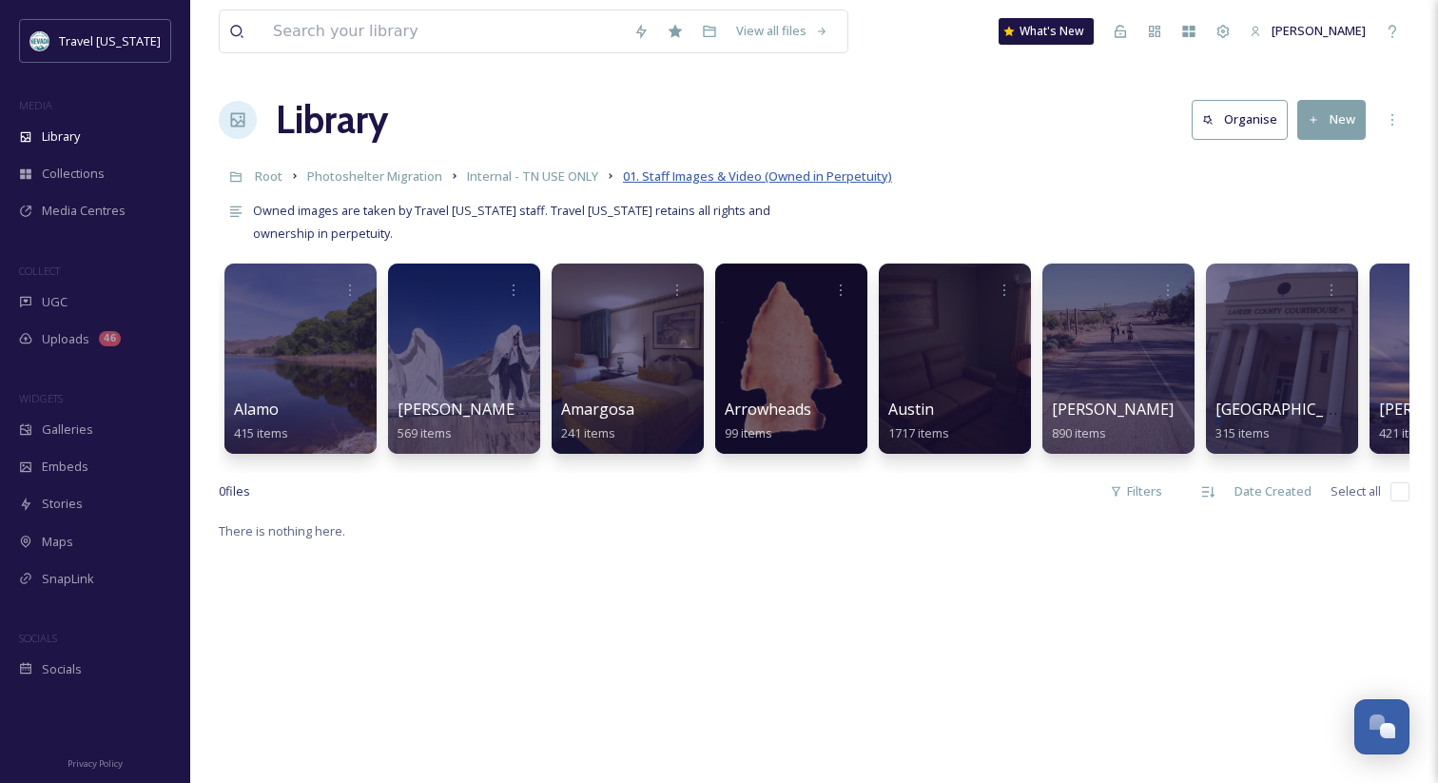
click at [807, 176] on span "01. Staff Images & Video (Owned in Perpetuity)" at bounding box center [757, 175] width 269 height 17
click at [275, 175] on span "Root" at bounding box center [269, 175] width 28 height 17
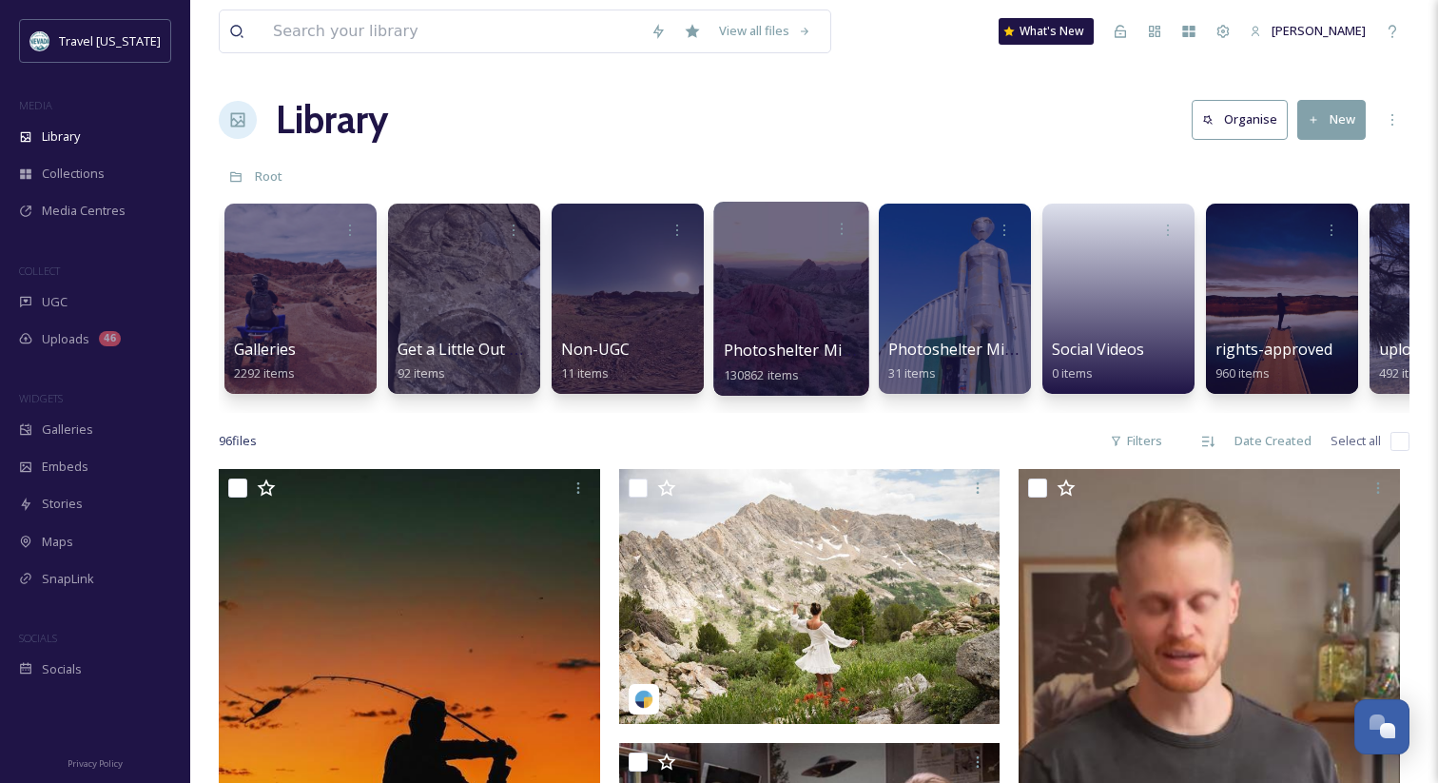
click at [783, 347] on span "Photoshelter Migration" at bounding box center [810, 350] width 173 height 21
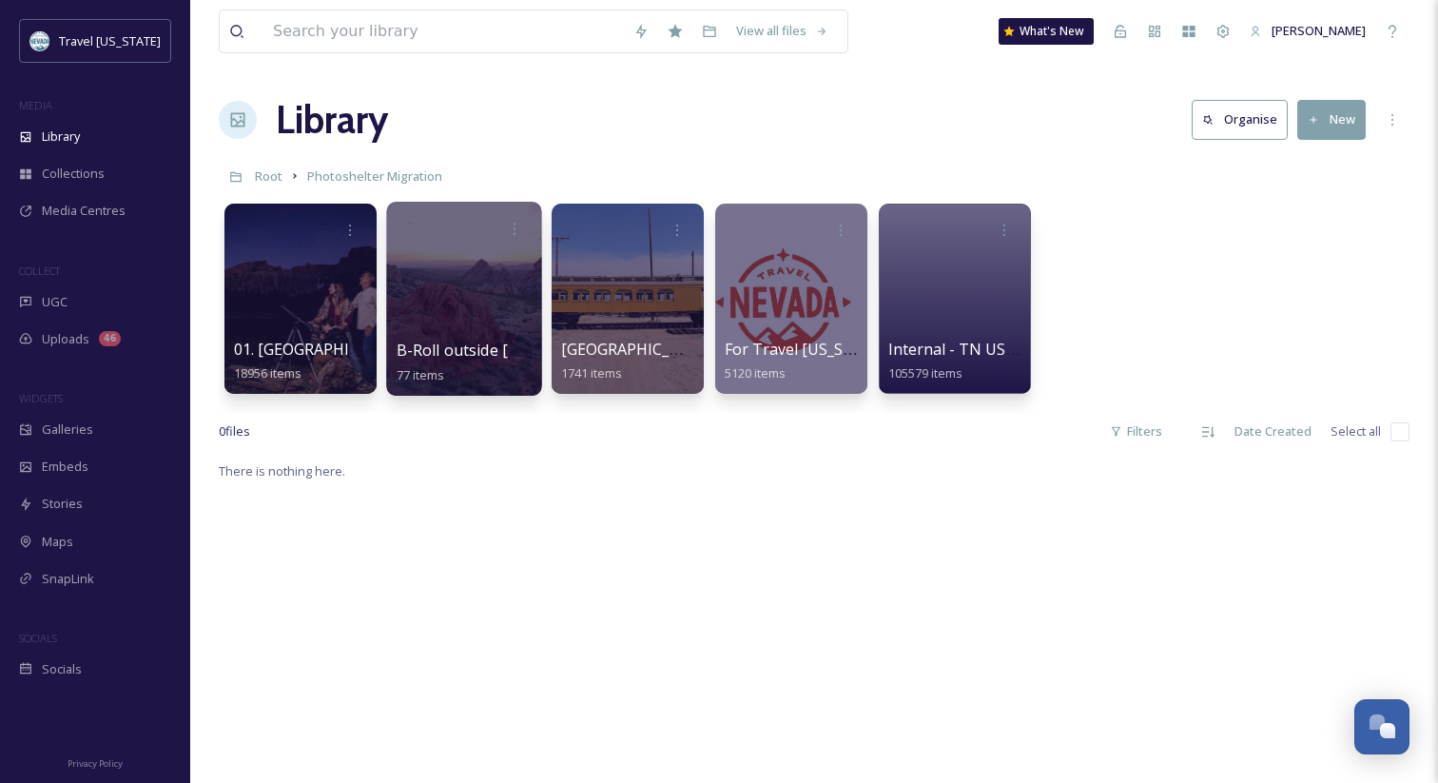
click at [442, 341] on span "B-Roll outside [GEOGRAPHIC_DATA] - temp location" at bounding box center [585, 350] width 376 height 21
